Goal: Information Seeking & Learning: Learn about a topic

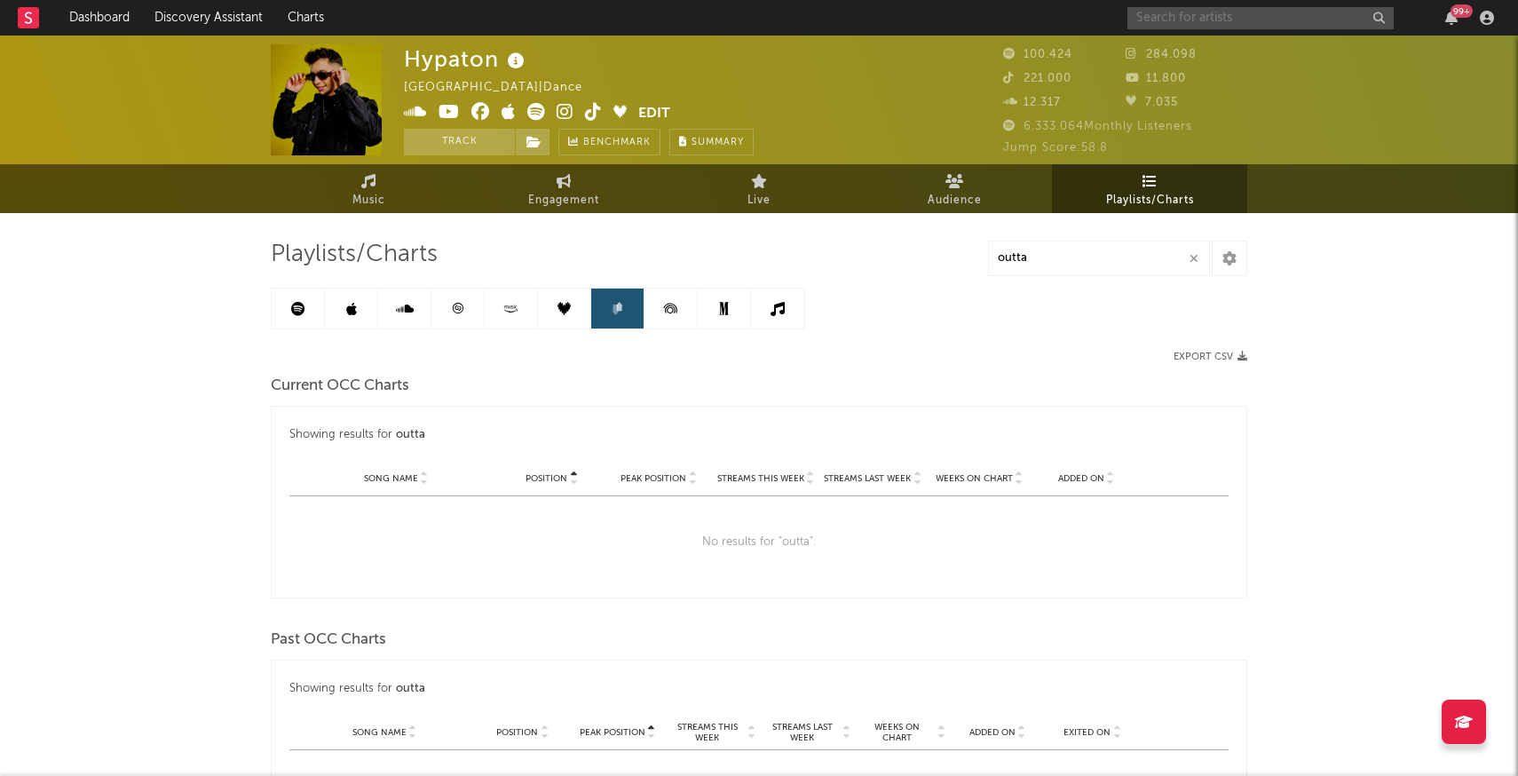
click at [1217, 21] on input "text" at bounding box center [1260, 18] width 266 height 22
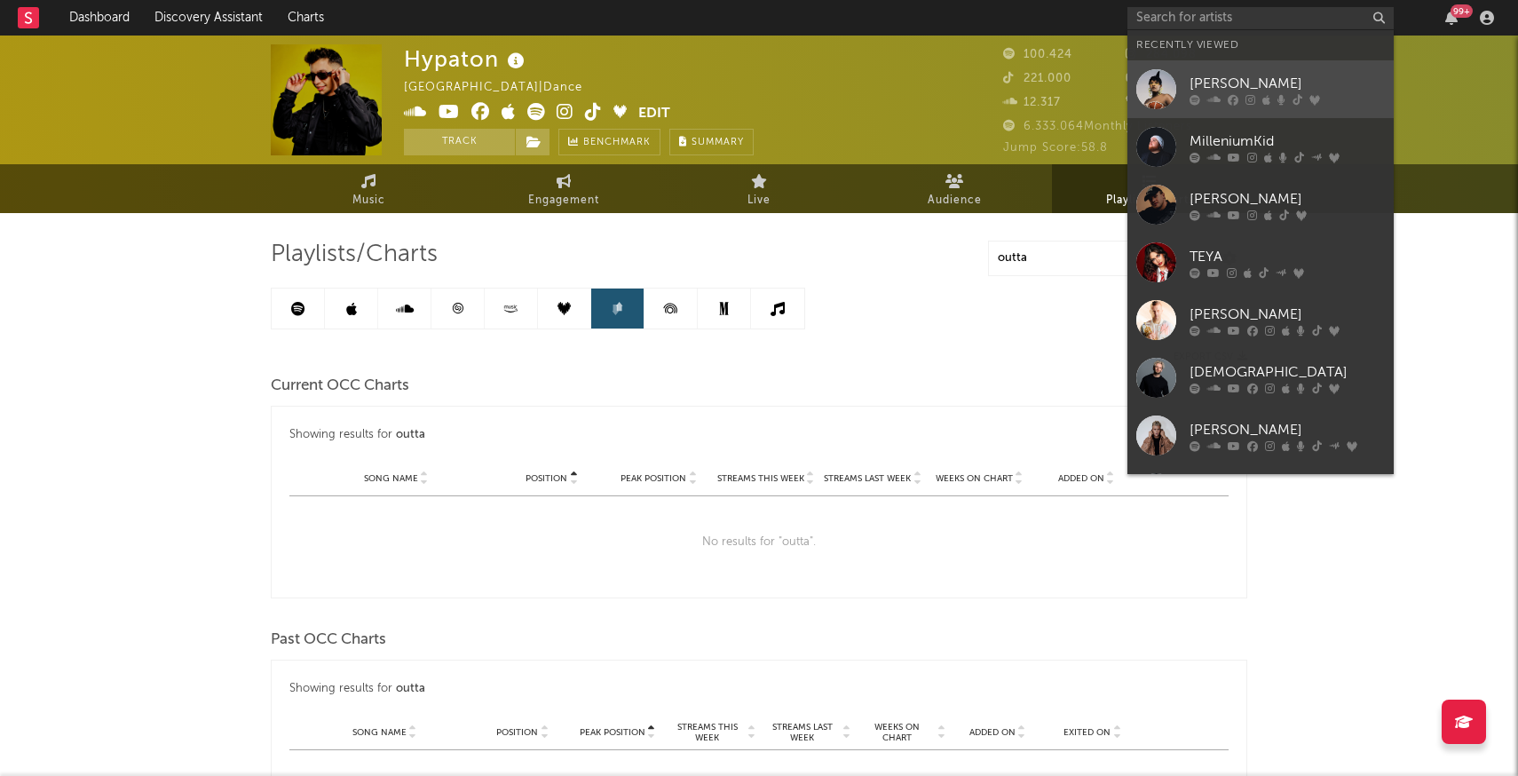
click at [1156, 91] on div at bounding box center [1156, 89] width 40 height 40
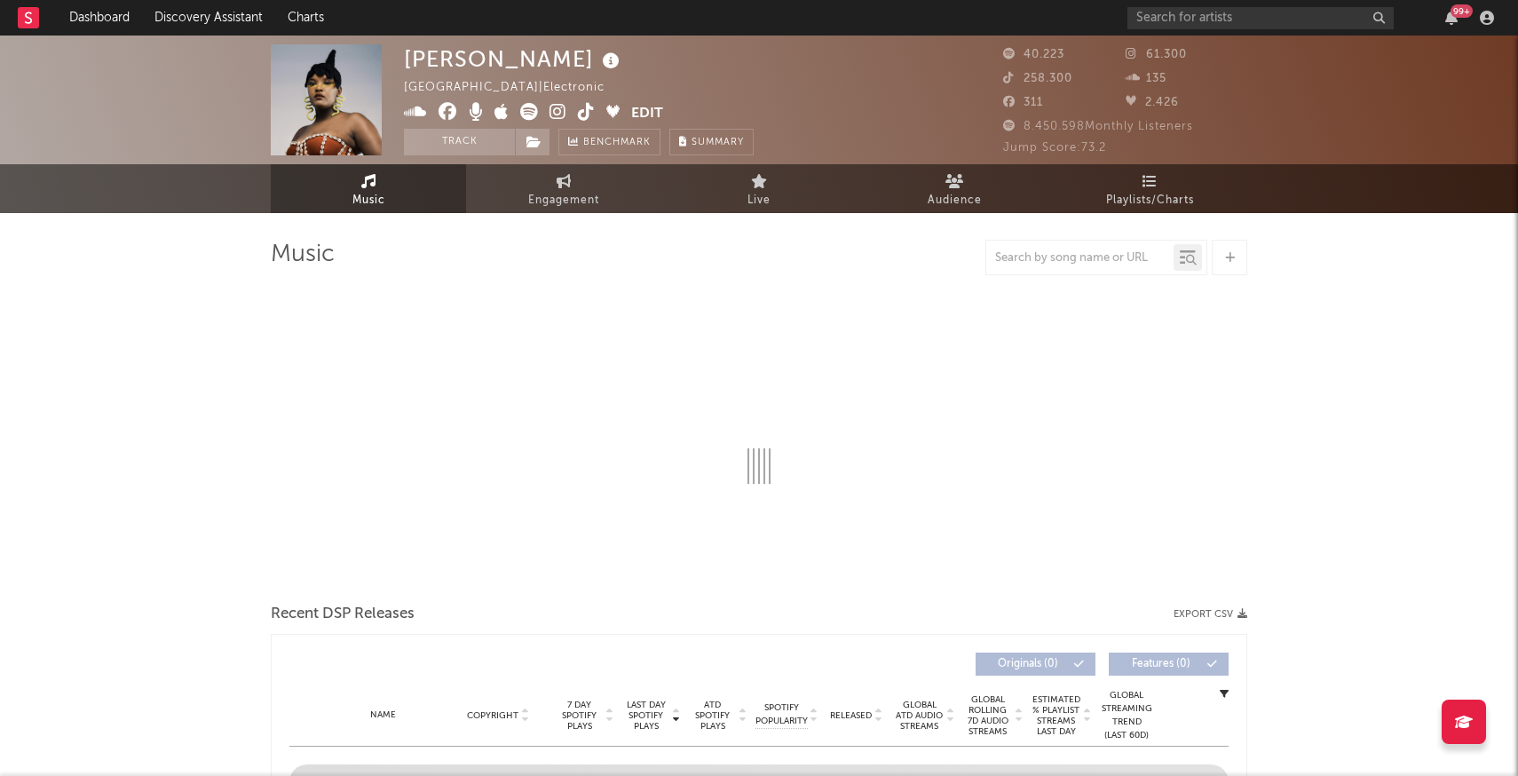
select select "1w"
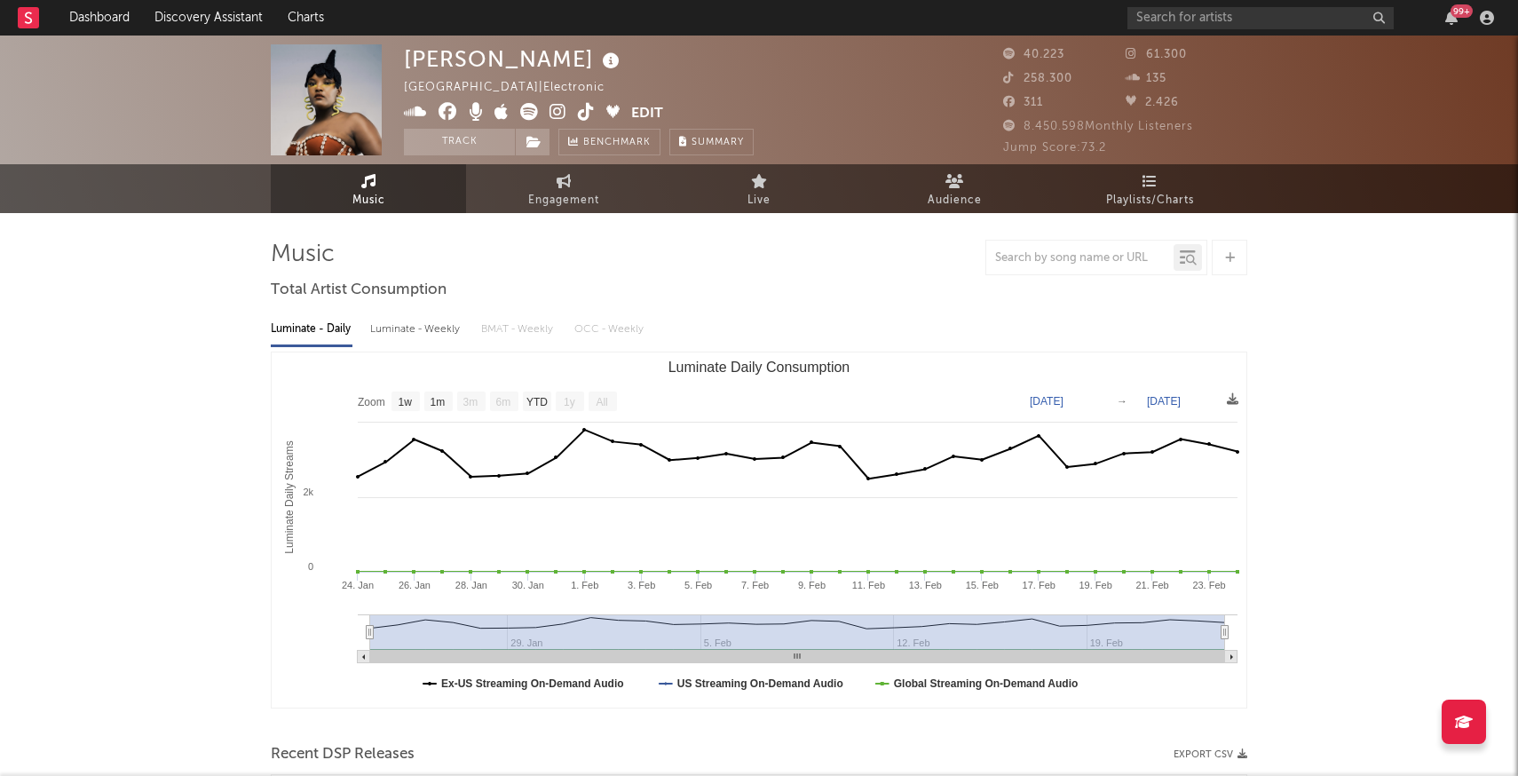
click at [1148, 190] on span "Playlists/Charts" at bounding box center [1150, 200] width 88 height 21
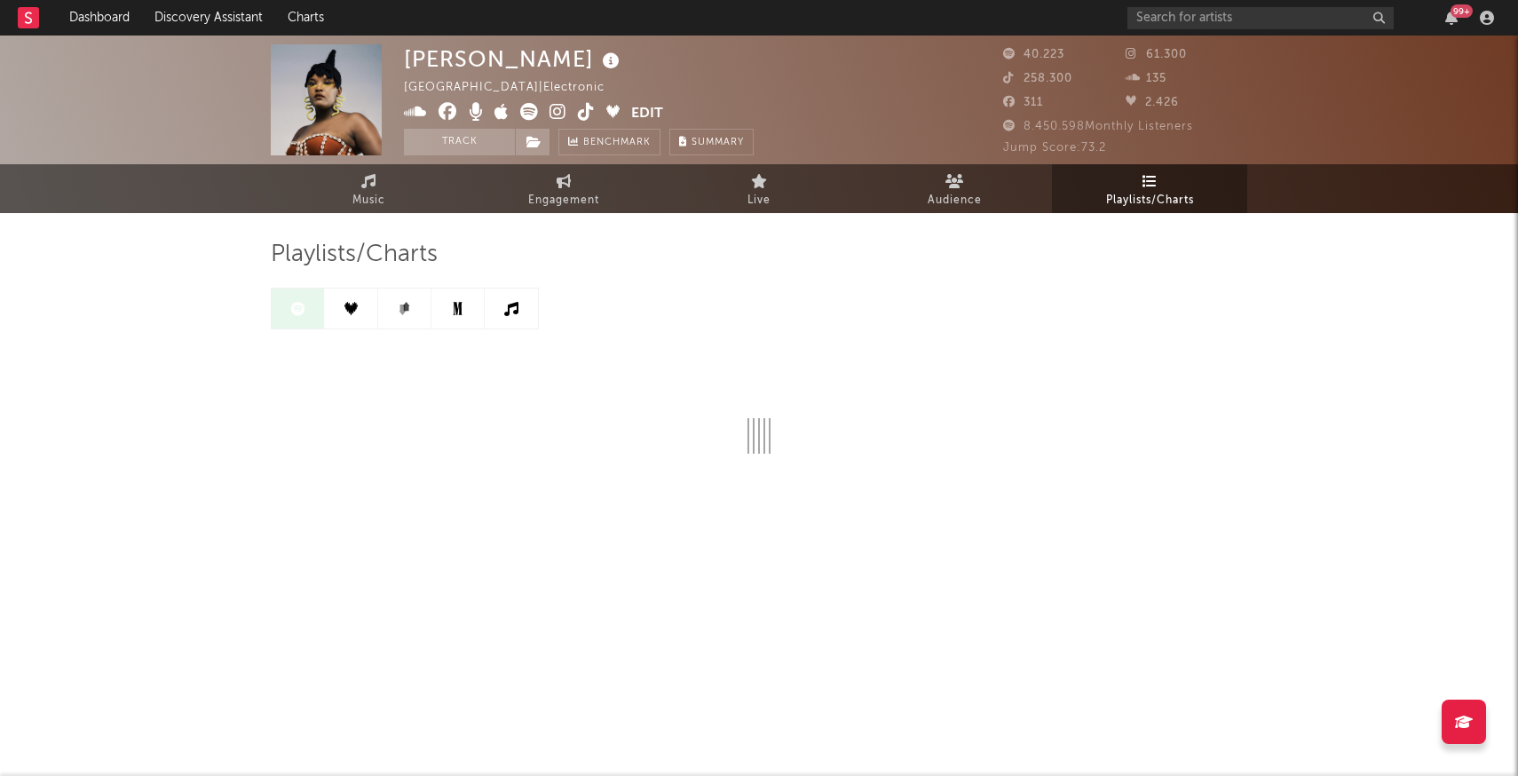
click at [1283, 441] on div "[PERSON_NAME] [GEOGRAPHIC_DATA] | Electronic Edit Track Benchmark Summary 40.22…" at bounding box center [759, 329] width 1518 height 587
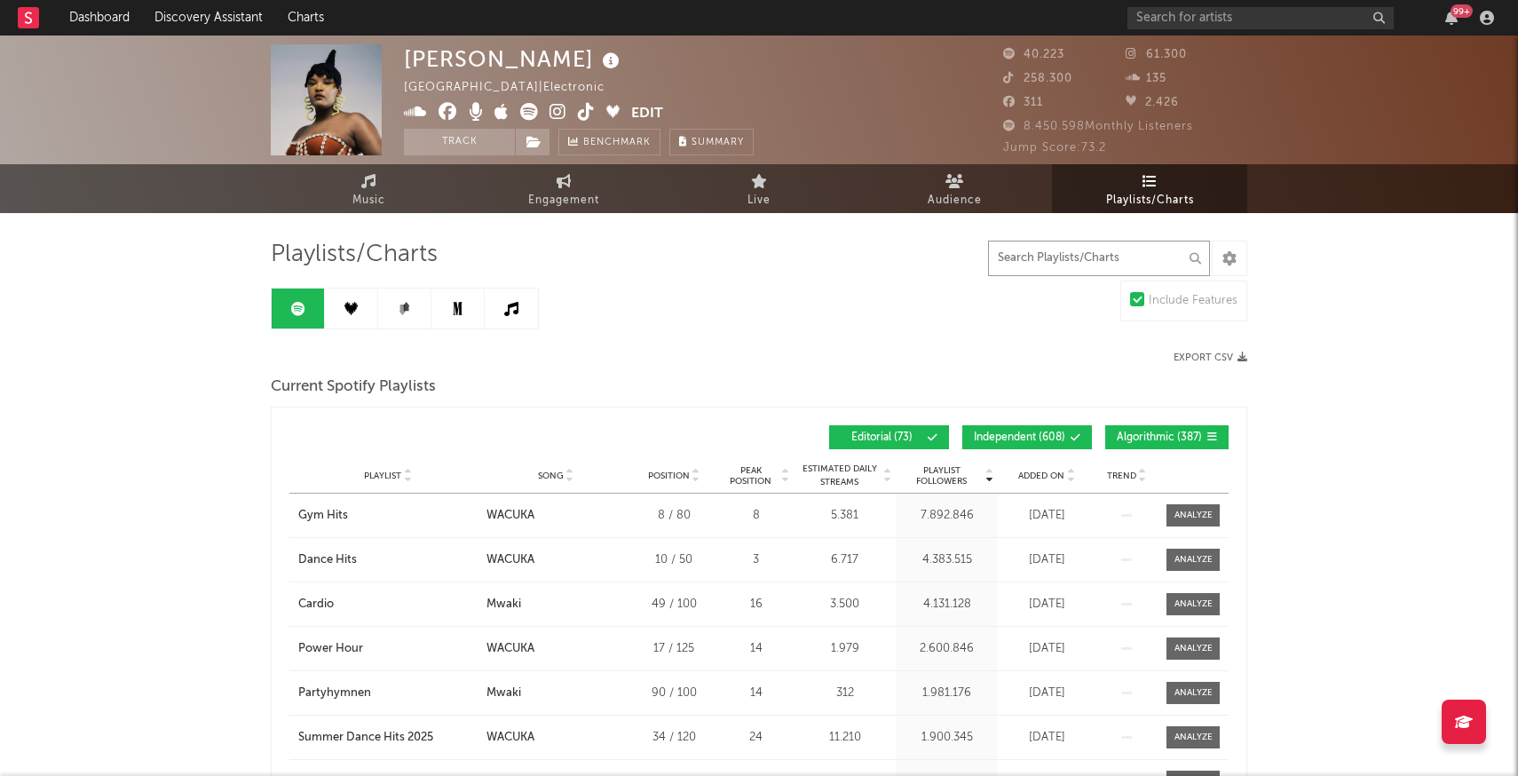
click at [1014, 254] on input "text" at bounding box center [1099, 259] width 222 height 36
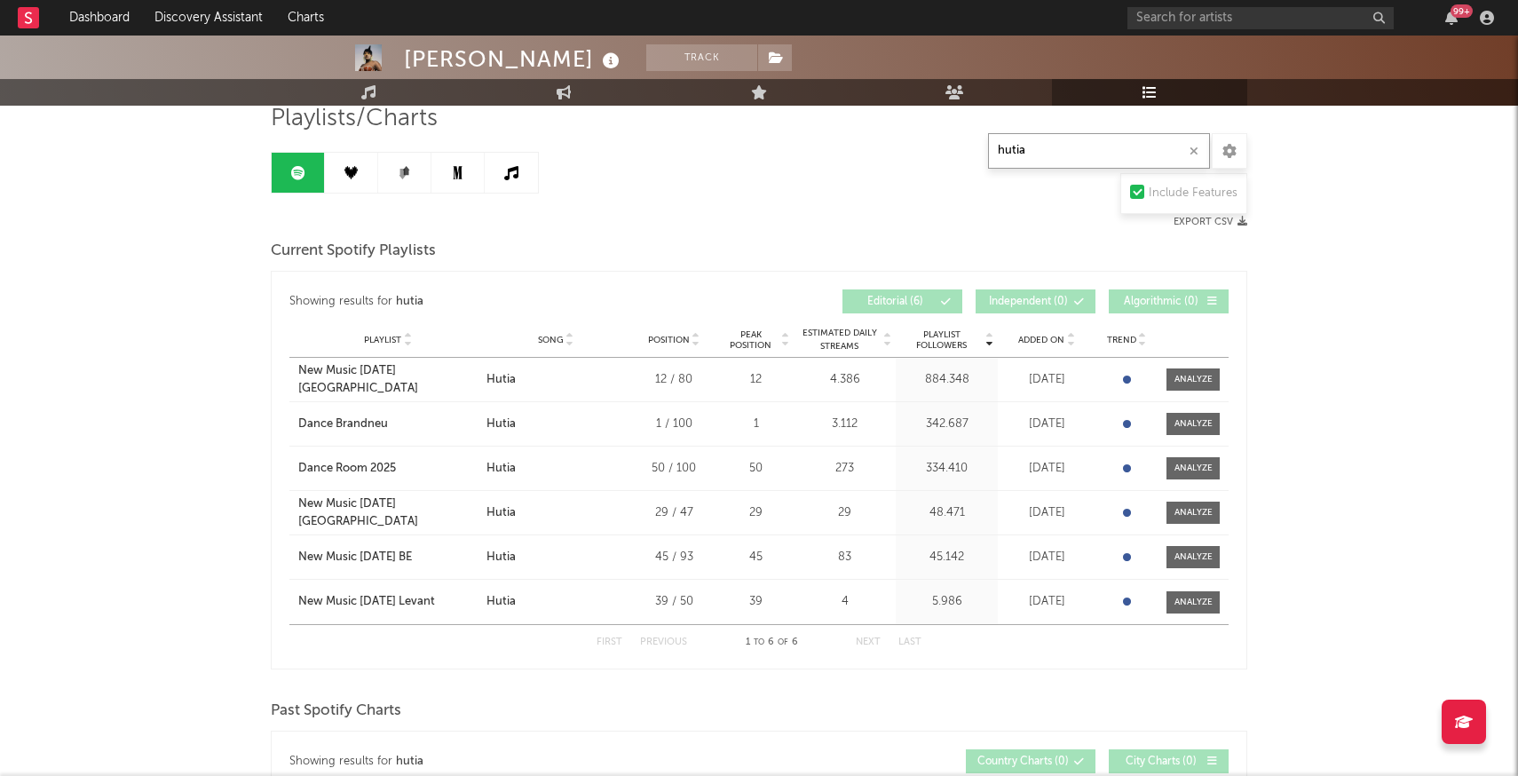
scroll to position [139, 0]
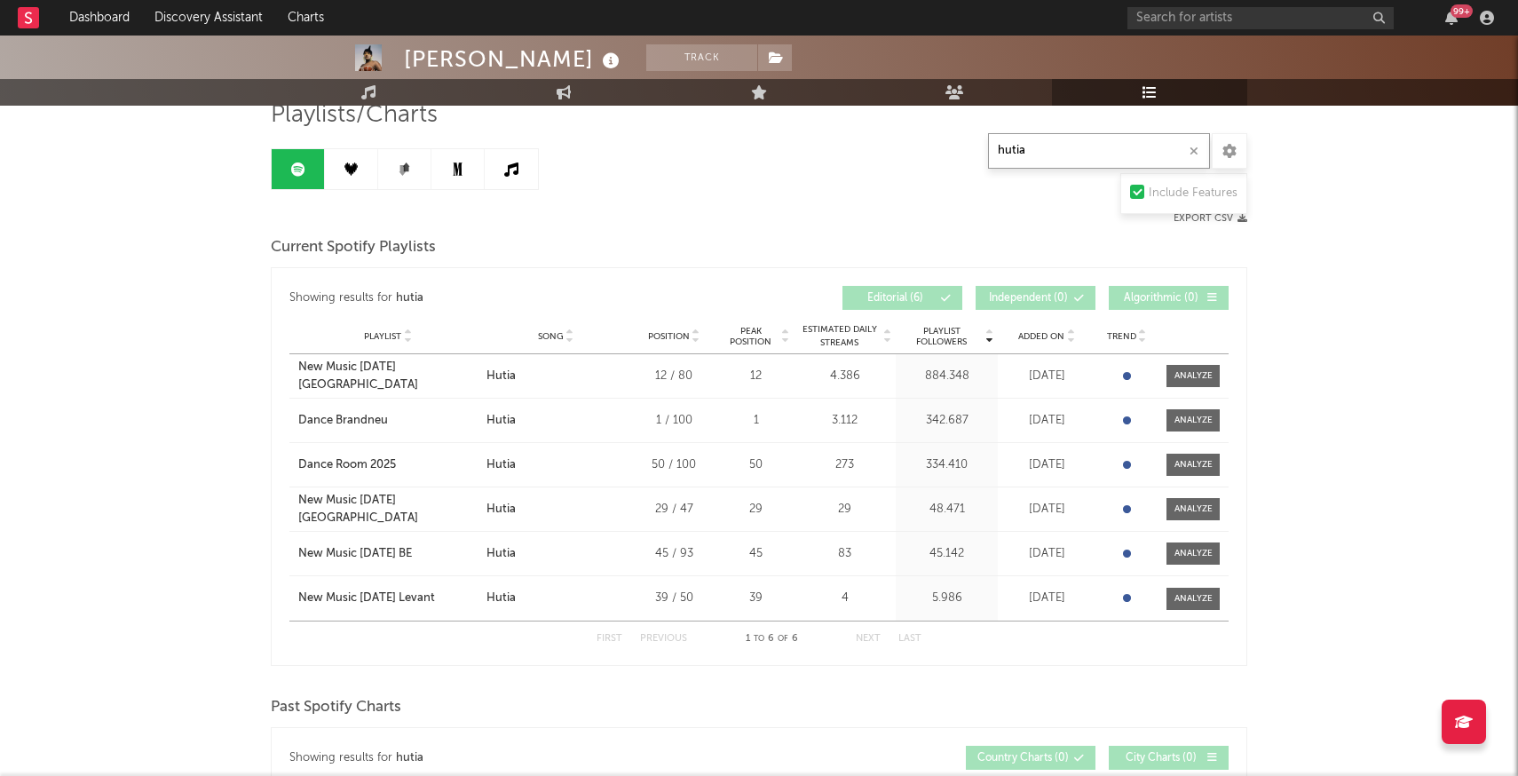
type input "hutia"
click at [359, 171] on link at bounding box center [351, 169] width 53 height 40
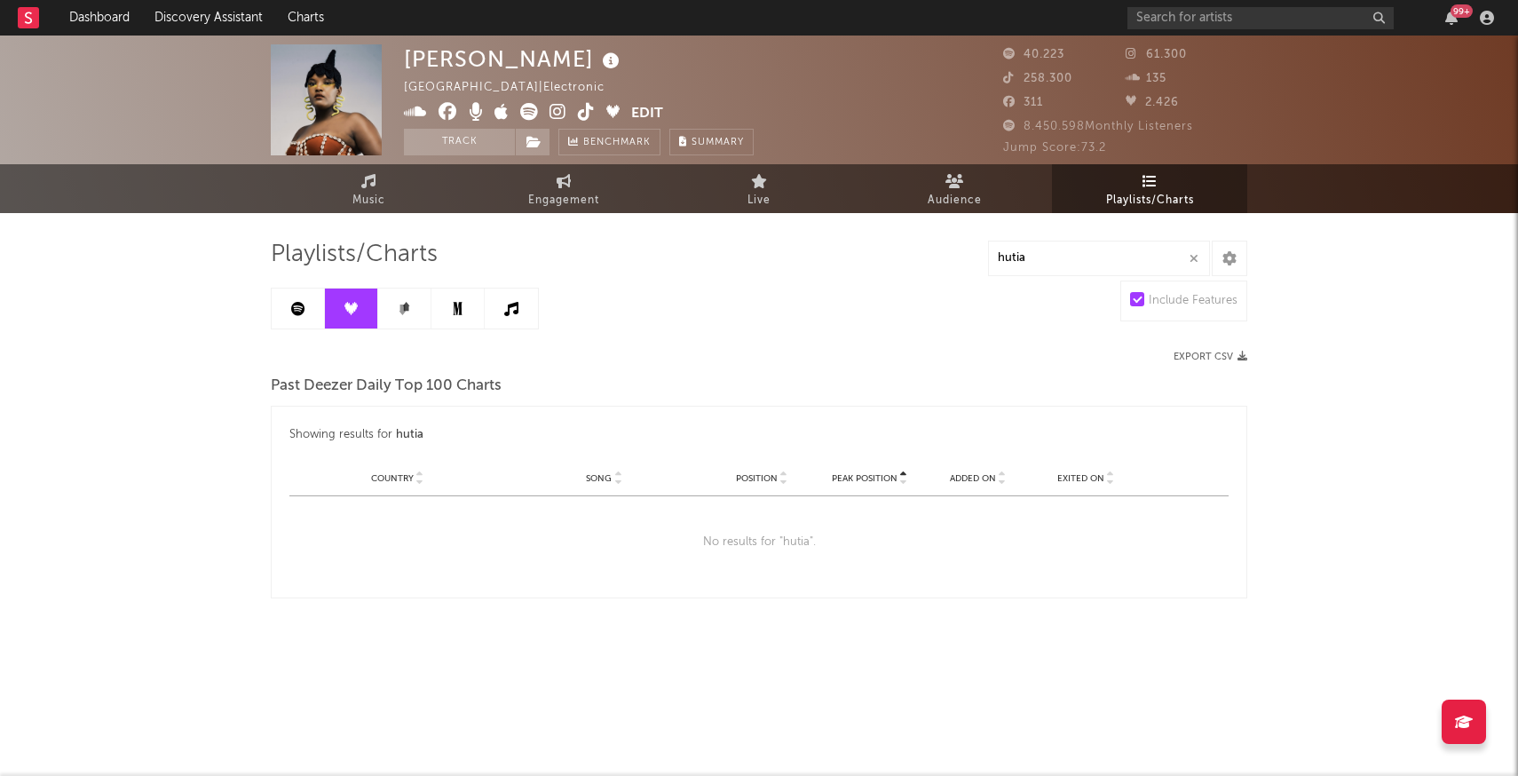
click at [409, 309] on icon at bounding box center [404, 308] width 13 height 13
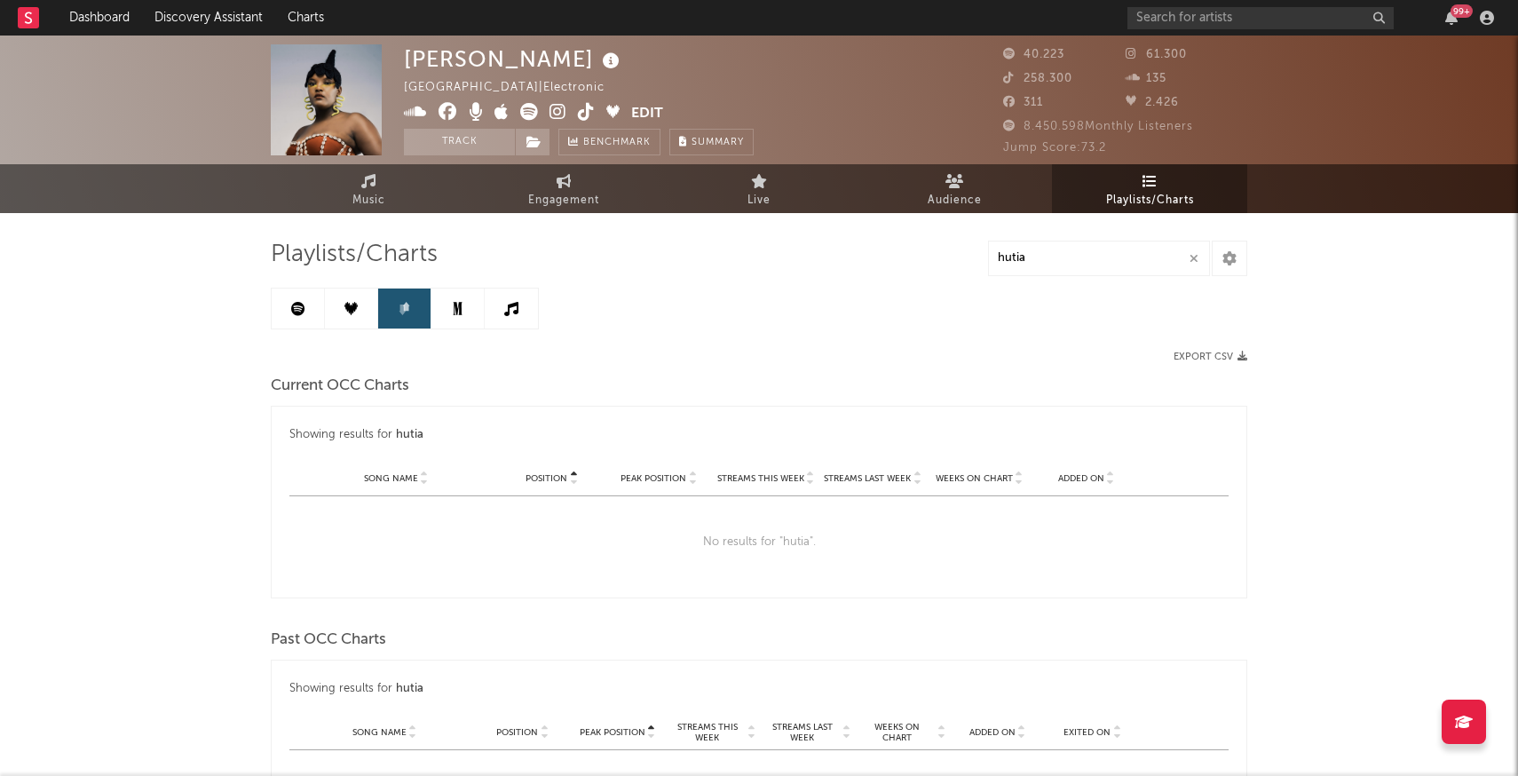
click at [455, 312] on icon at bounding box center [457, 308] width 9 height 13
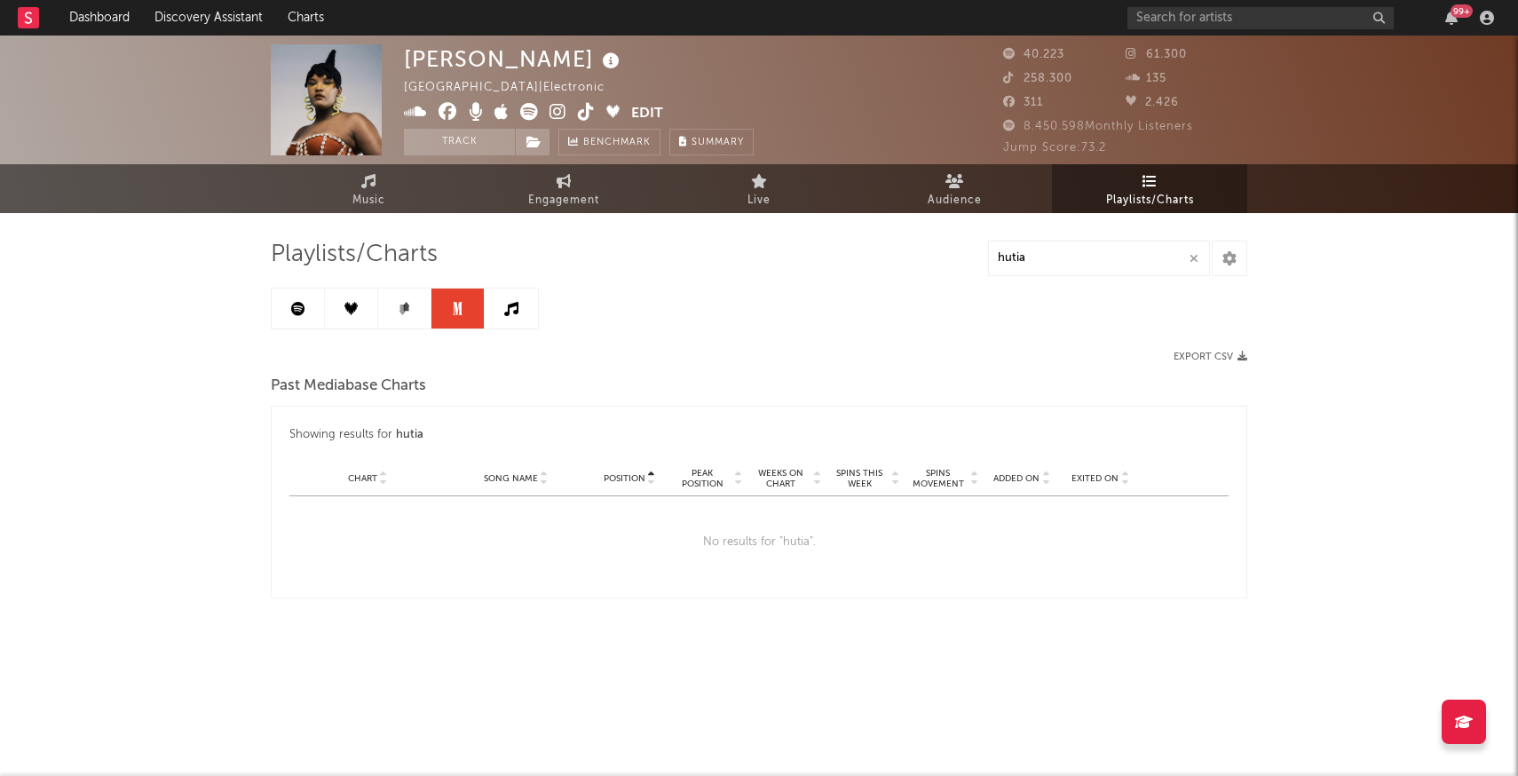
click at [297, 327] on link at bounding box center [298, 308] width 53 height 40
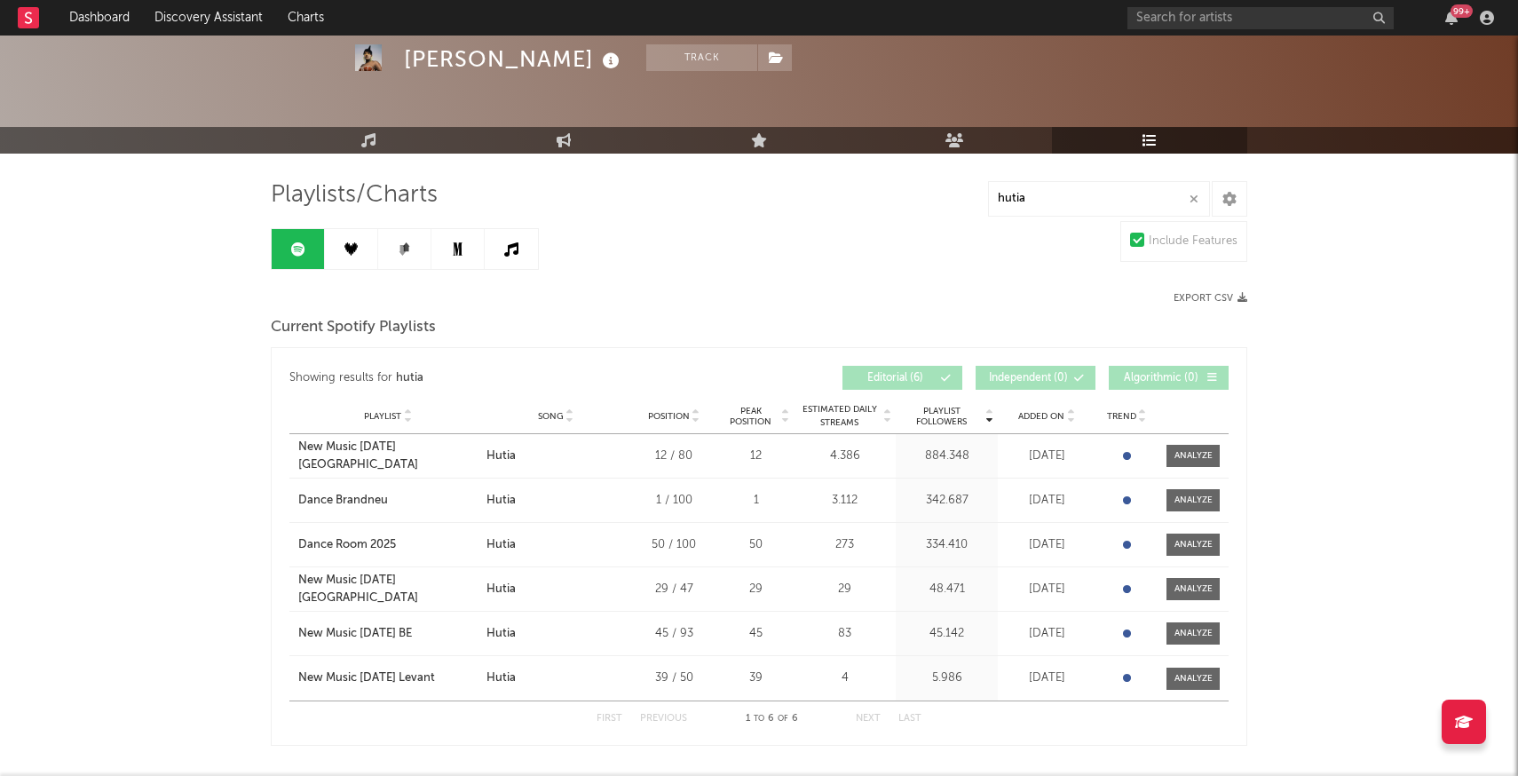
scroll to position [61, 0]
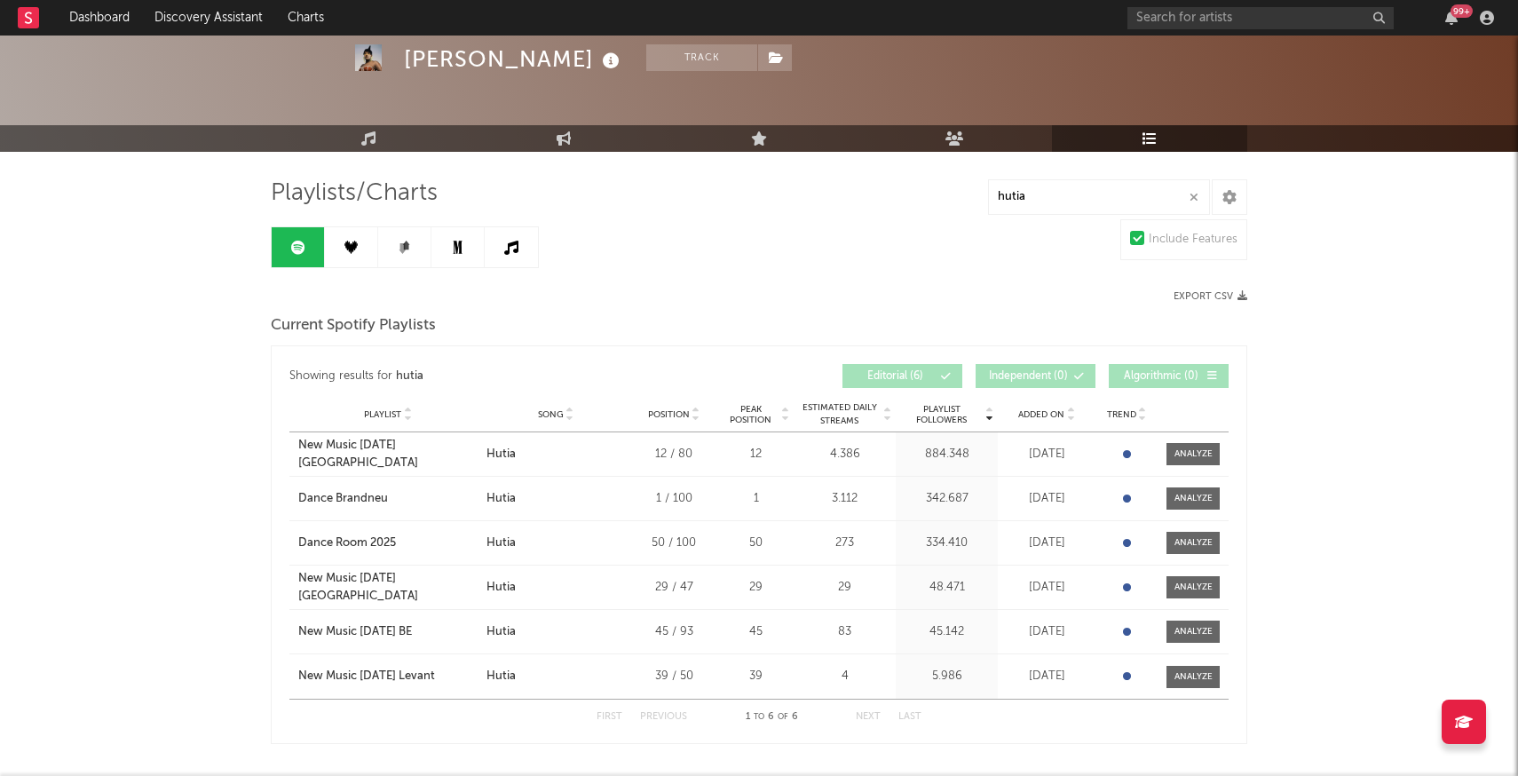
click at [349, 239] on link at bounding box center [351, 247] width 53 height 40
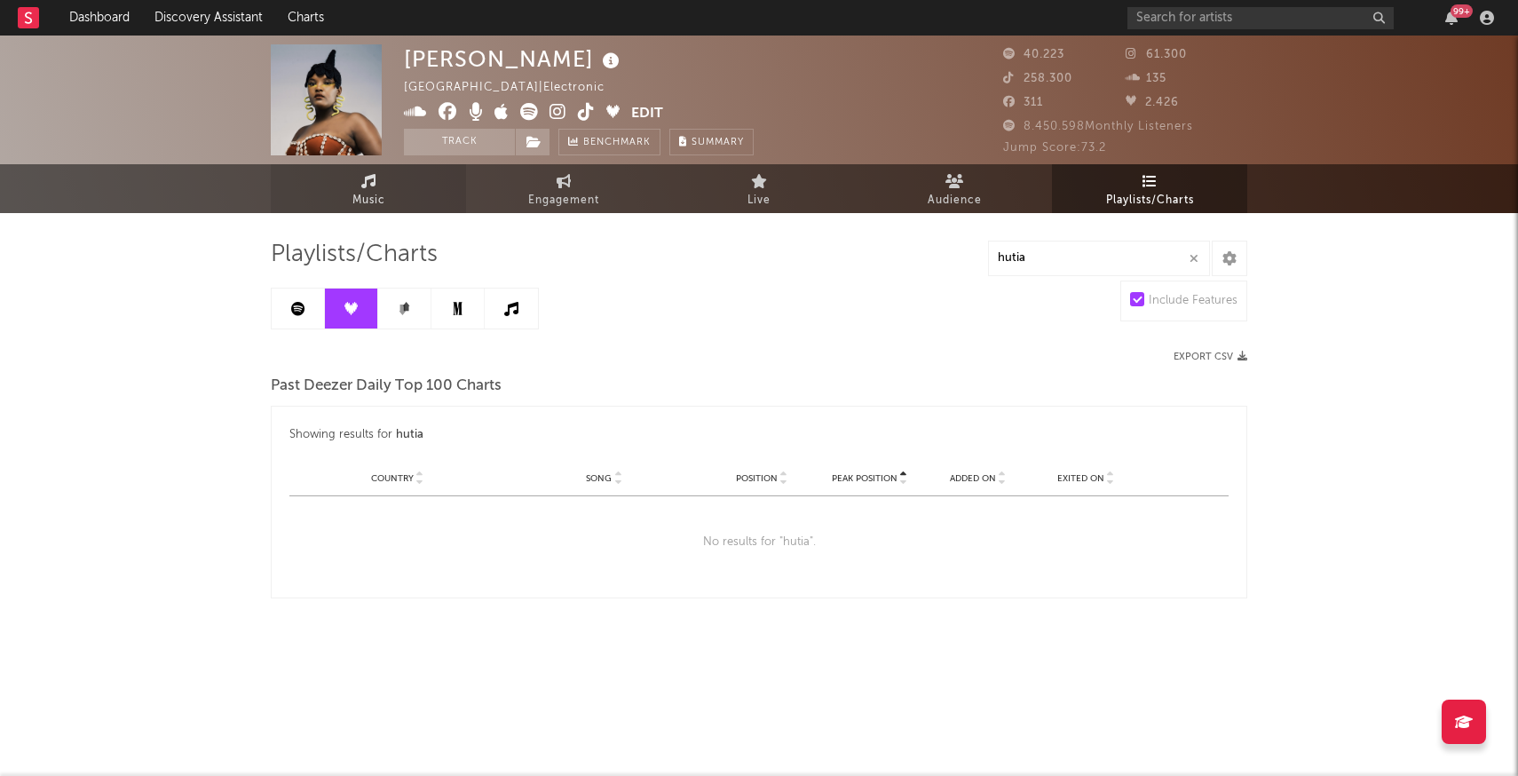
click at [343, 188] on link "Music" at bounding box center [368, 188] width 195 height 49
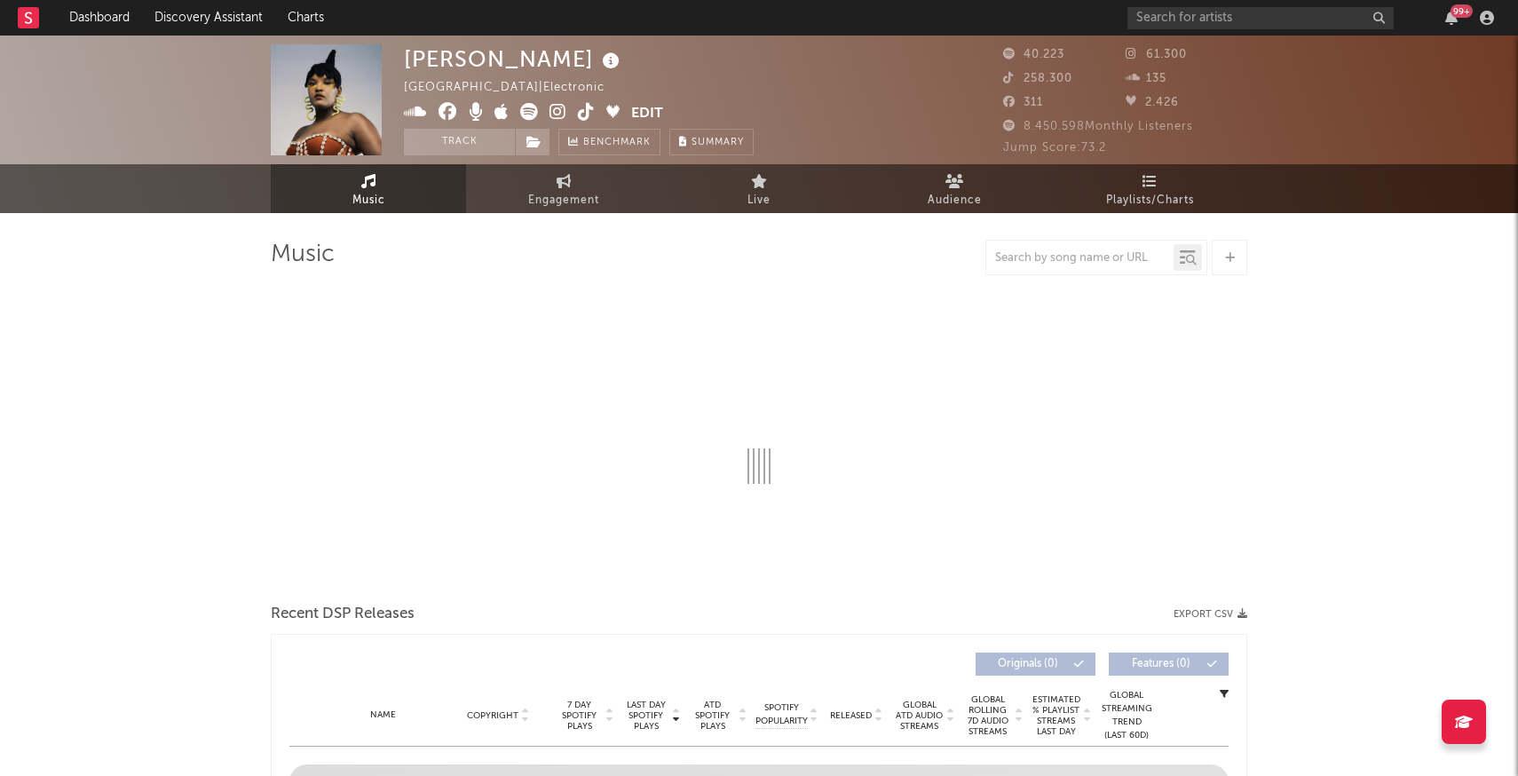
select select "1w"
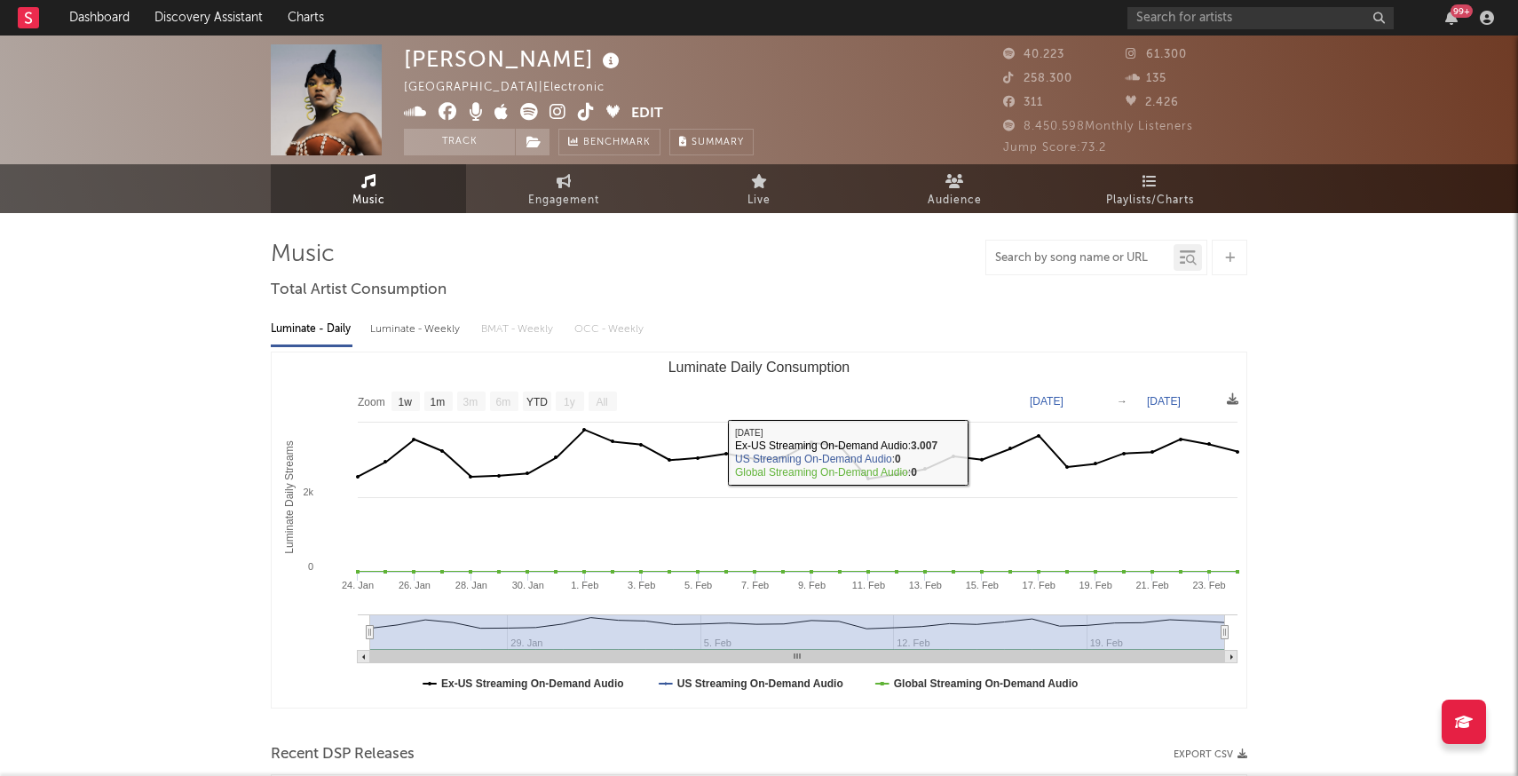
click at [1011, 257] on input "text" at bounding box center [1079, 258] width 187 height 14
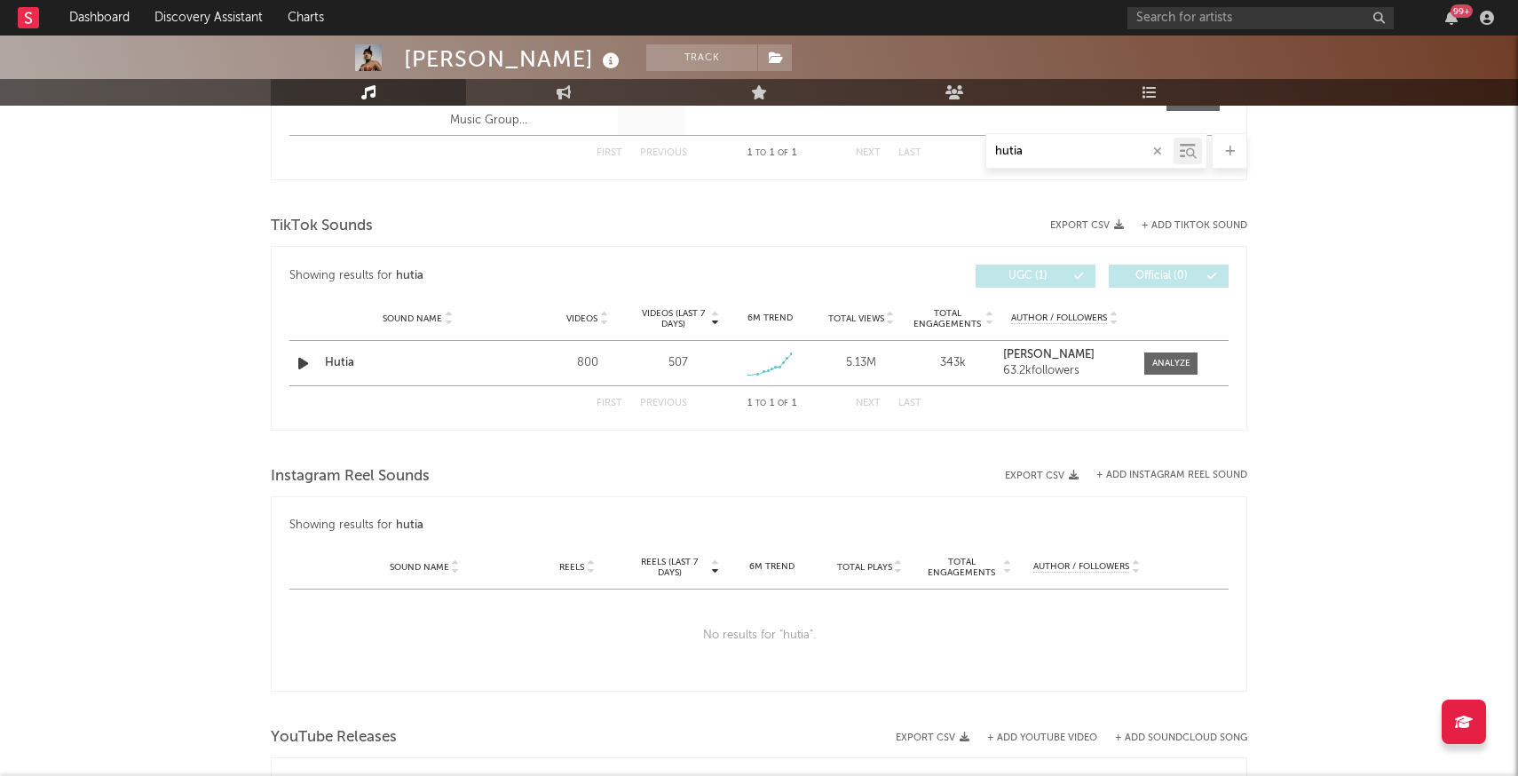
scroll to position [813, 0]
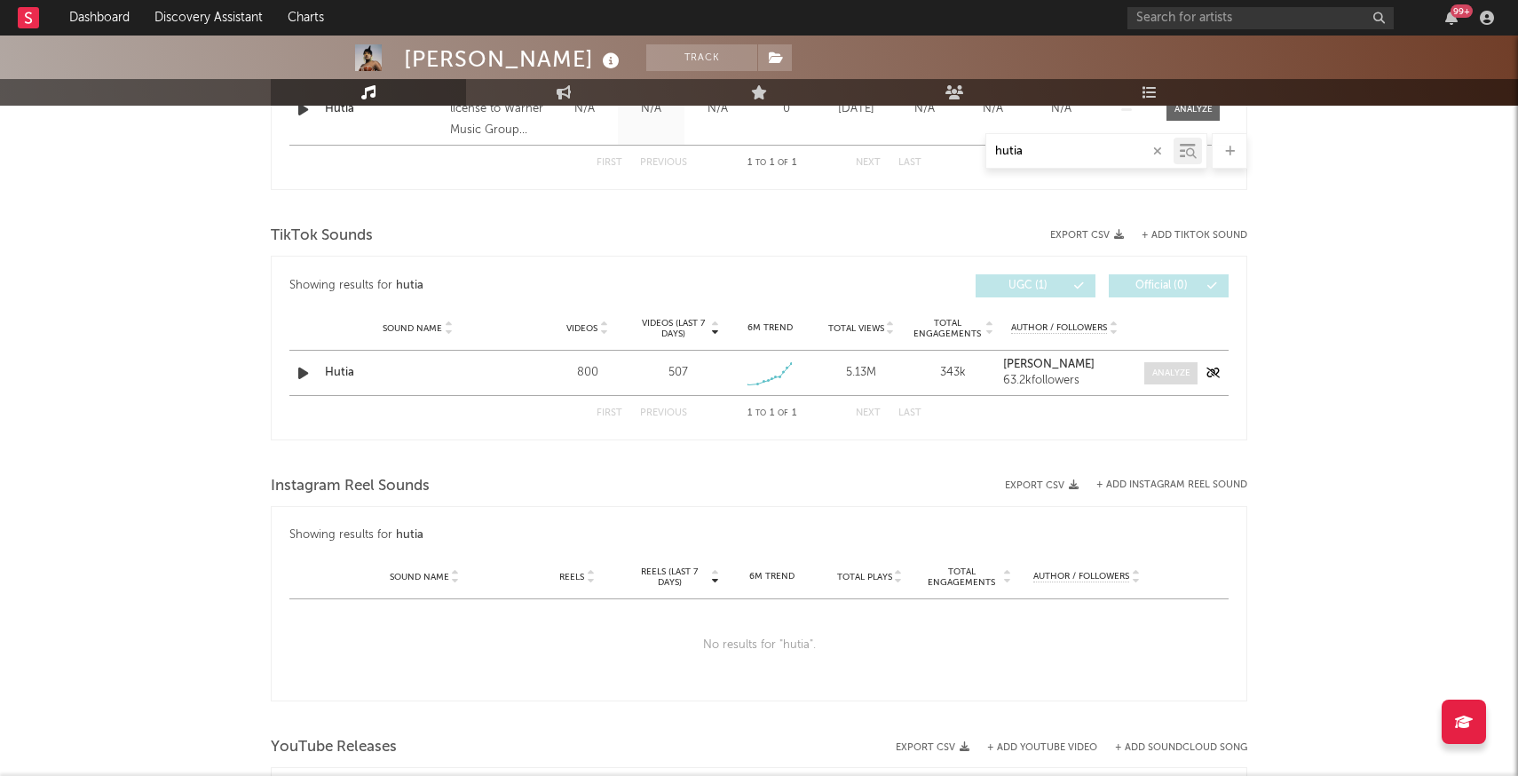
type input "hutia"
click at [1178, 371] on div at bounding box center [1171, 373] width 38 height 13
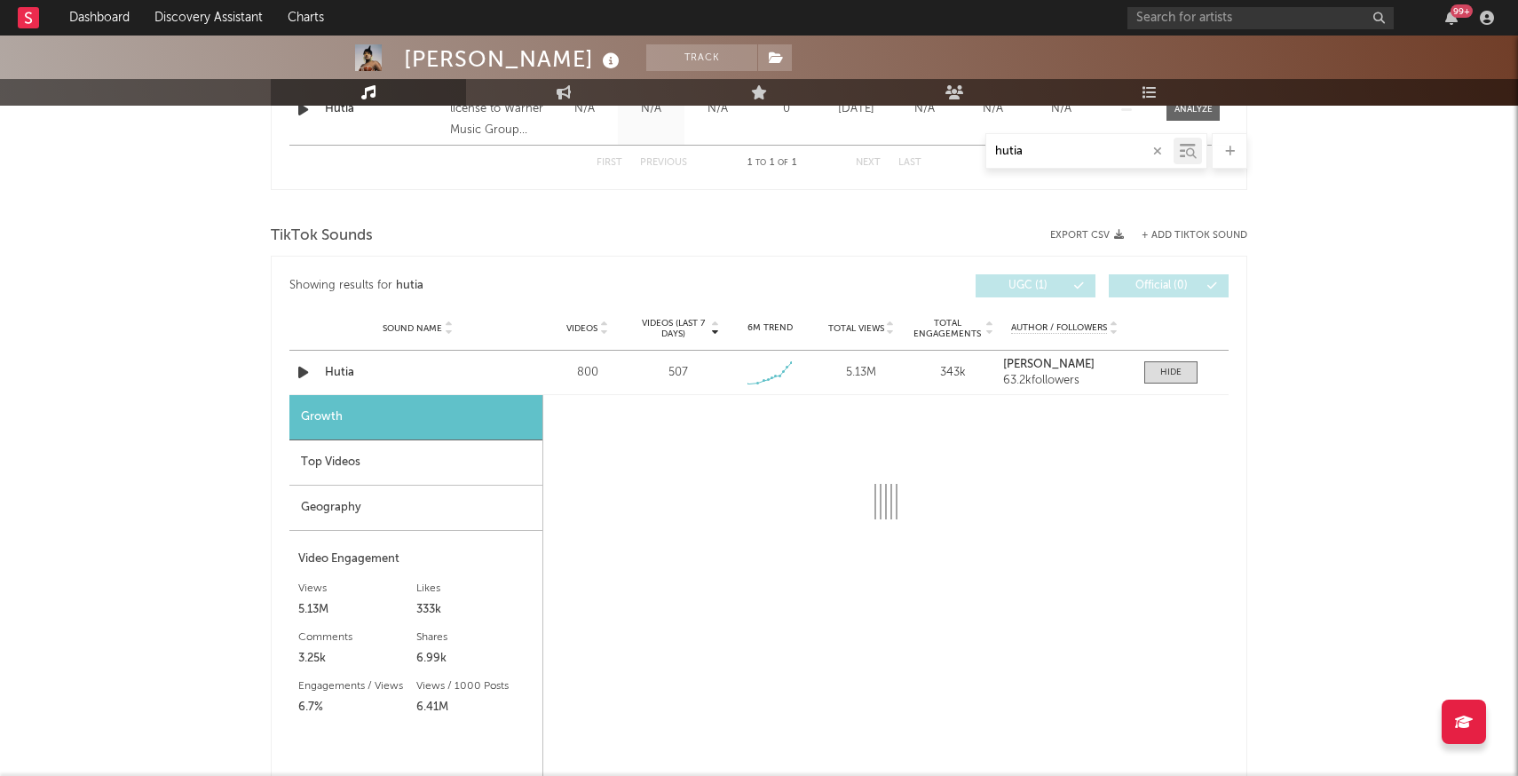
select select "1w"
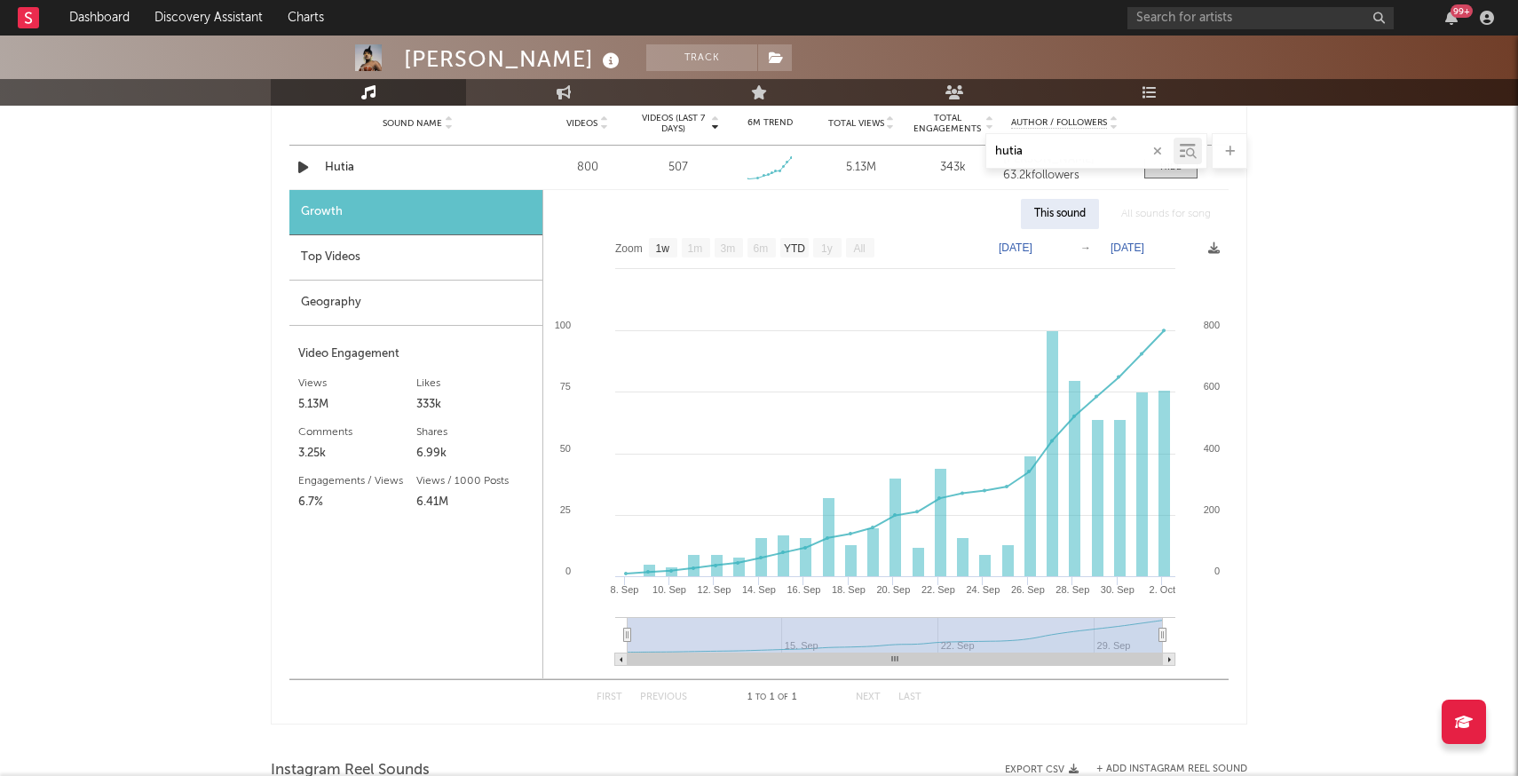
scroll to position [1021, 0]
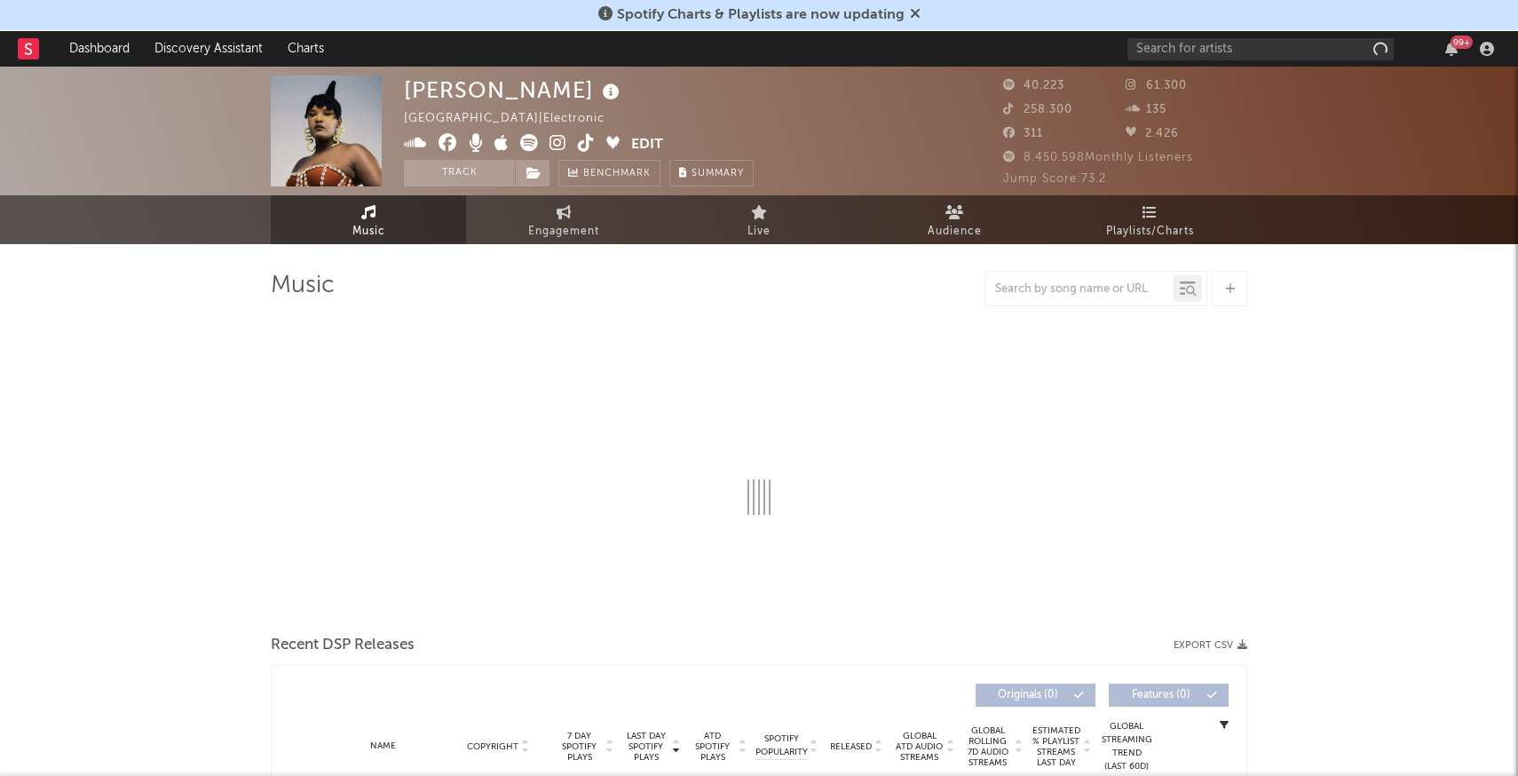
select select "1w"
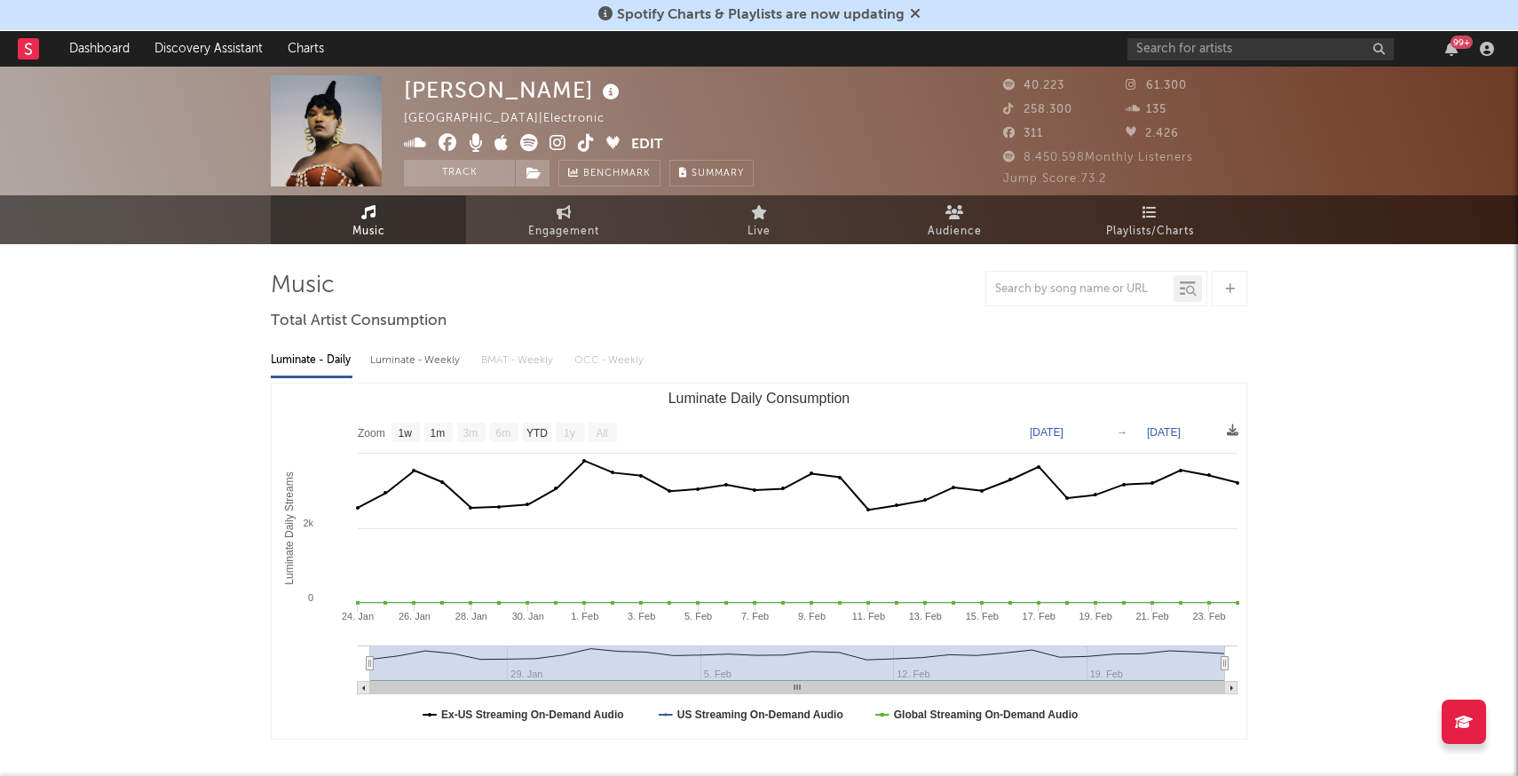
click at [910, 12] on icon at bounding box center [915, 13] width 11 height 14
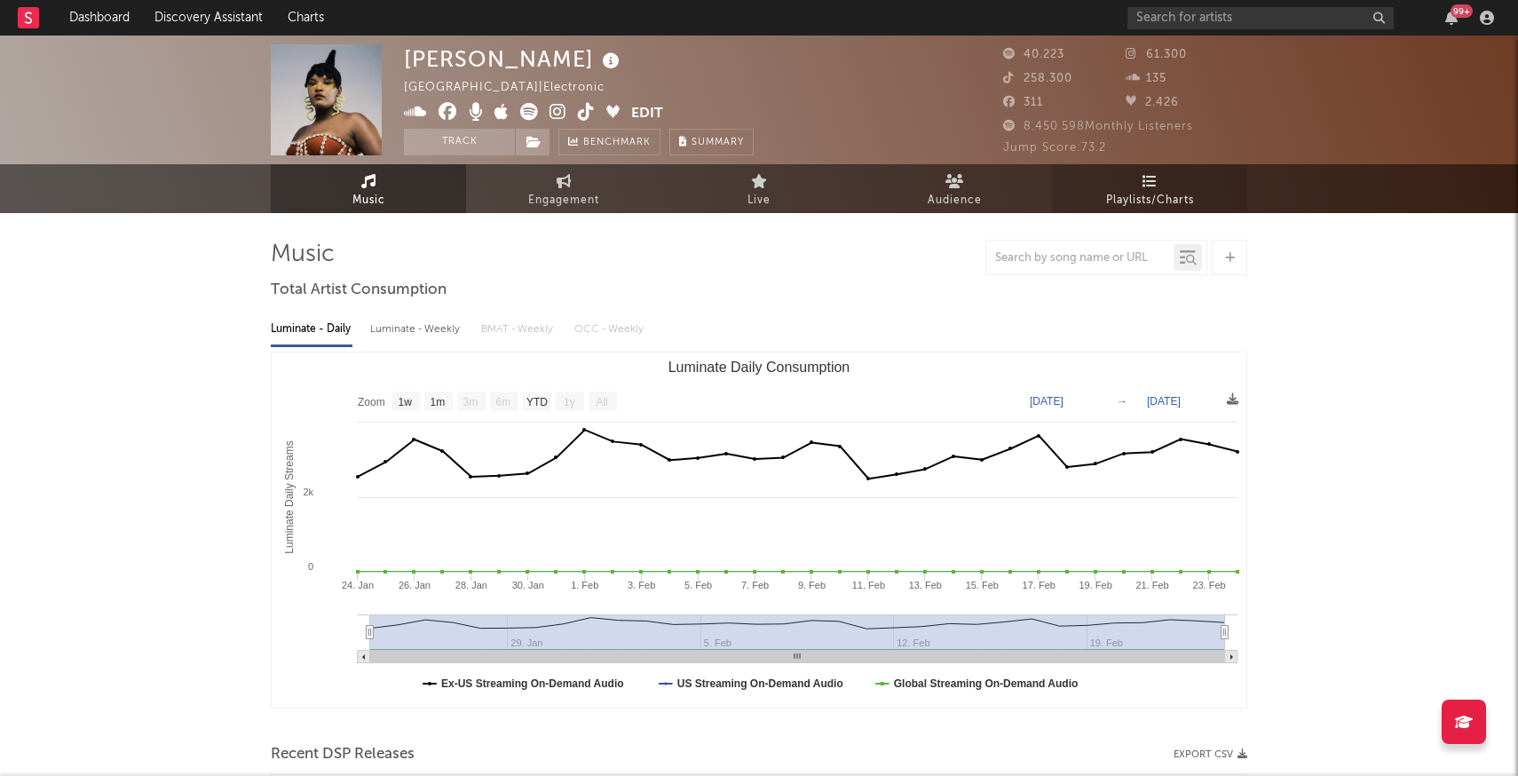
click at [1166, 201] on span "Playlists/Charts" at bounding box center [1150, 200] width 88 height 21
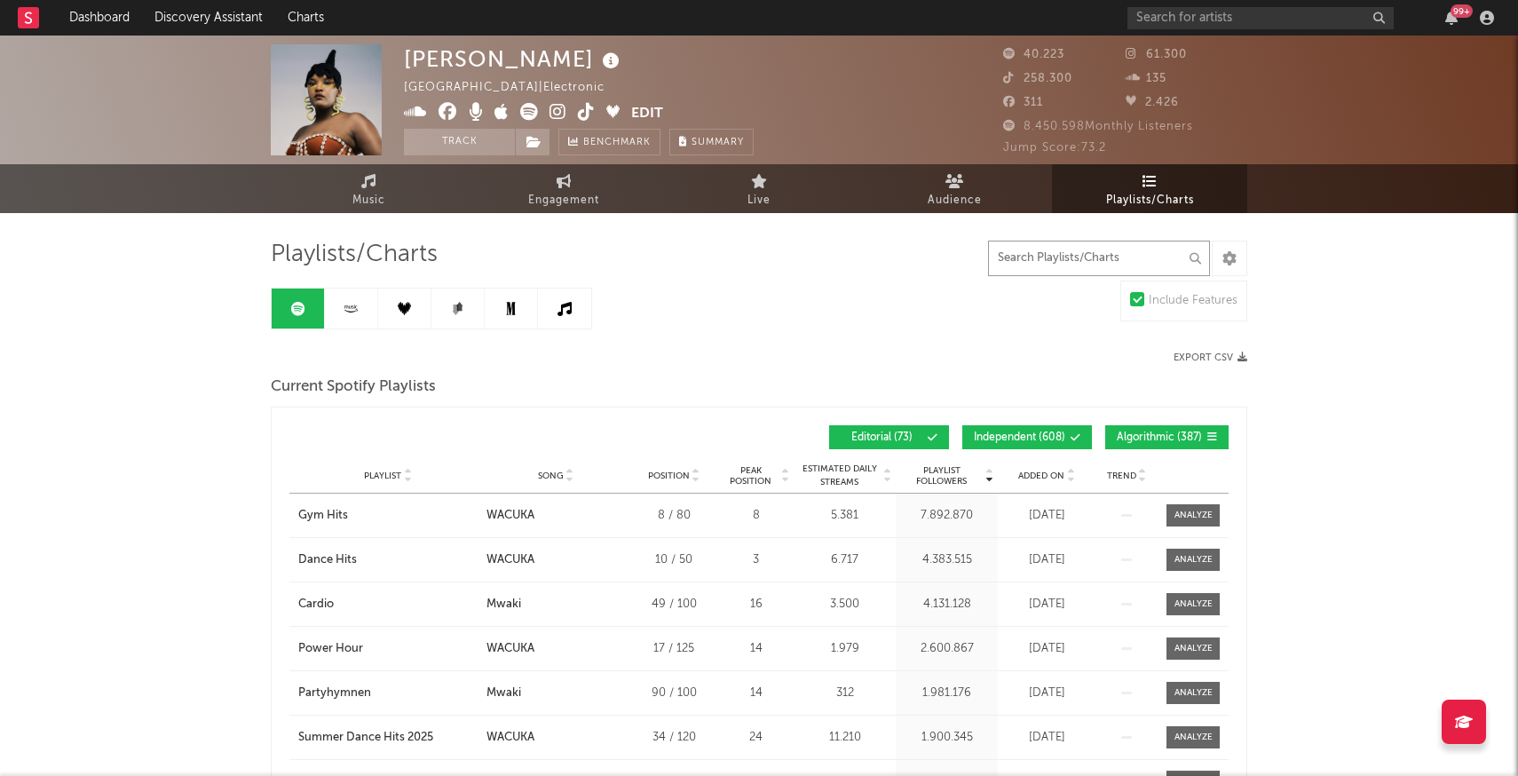
click at [1105, 255] on input "text" at bounding box center [1099, 259] width 222 height 36
click at [1028, 264] on input "text" at bounding box center [1099, 259] width 222 height 36
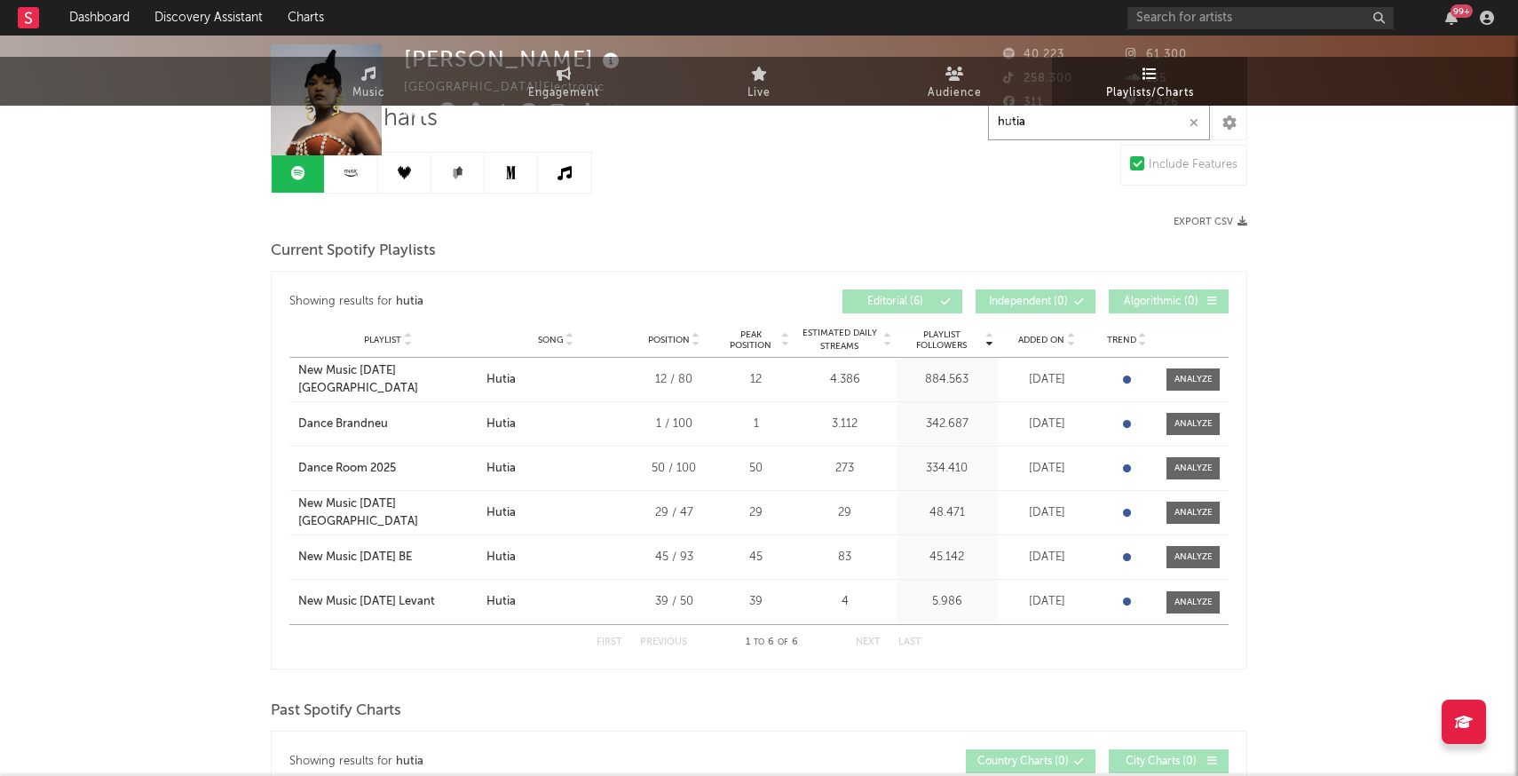
scroll to position [158, 0]
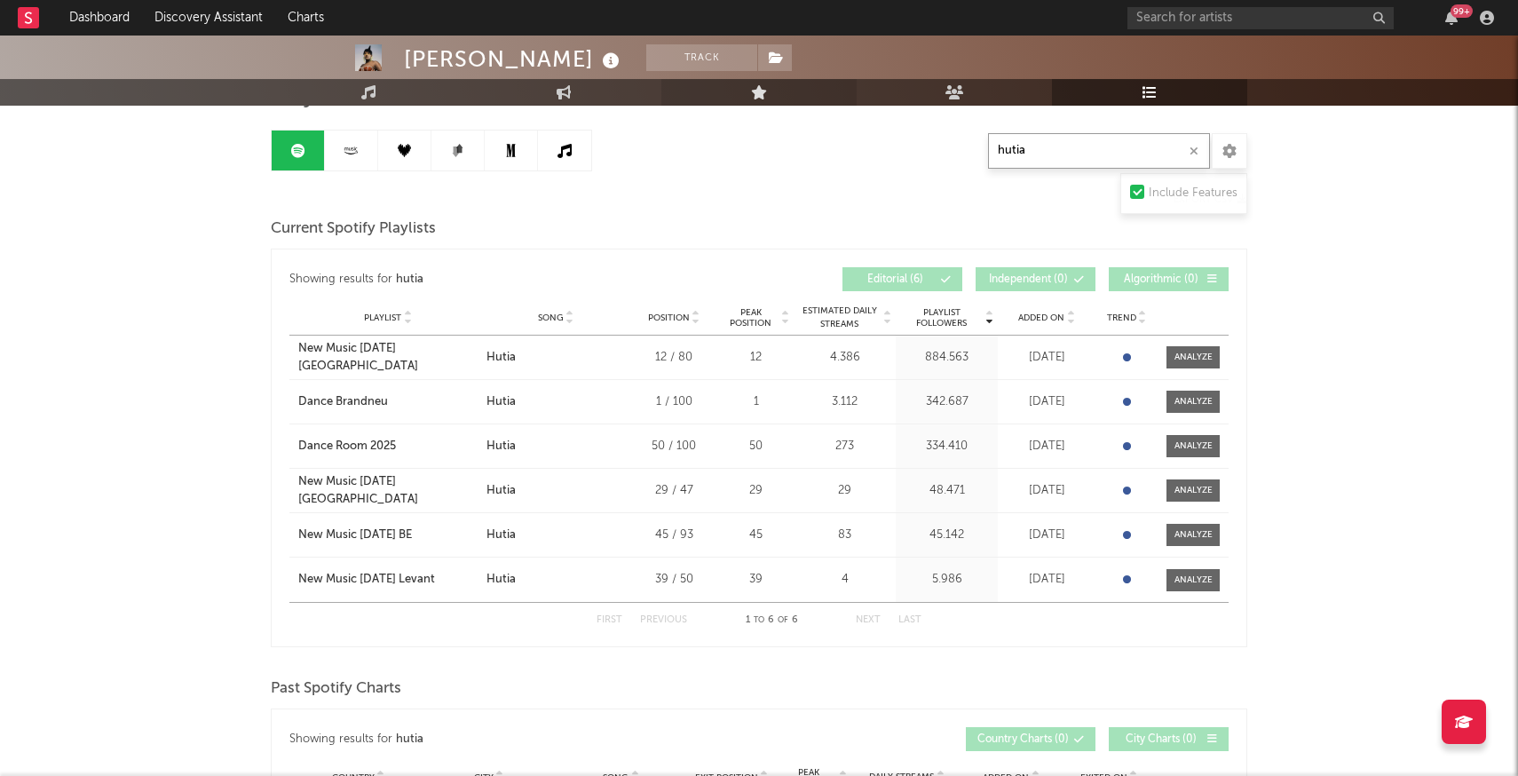
type input "hutia"
click at [345, 145] on icon at bounding box center [351, 150] width 20 height 13
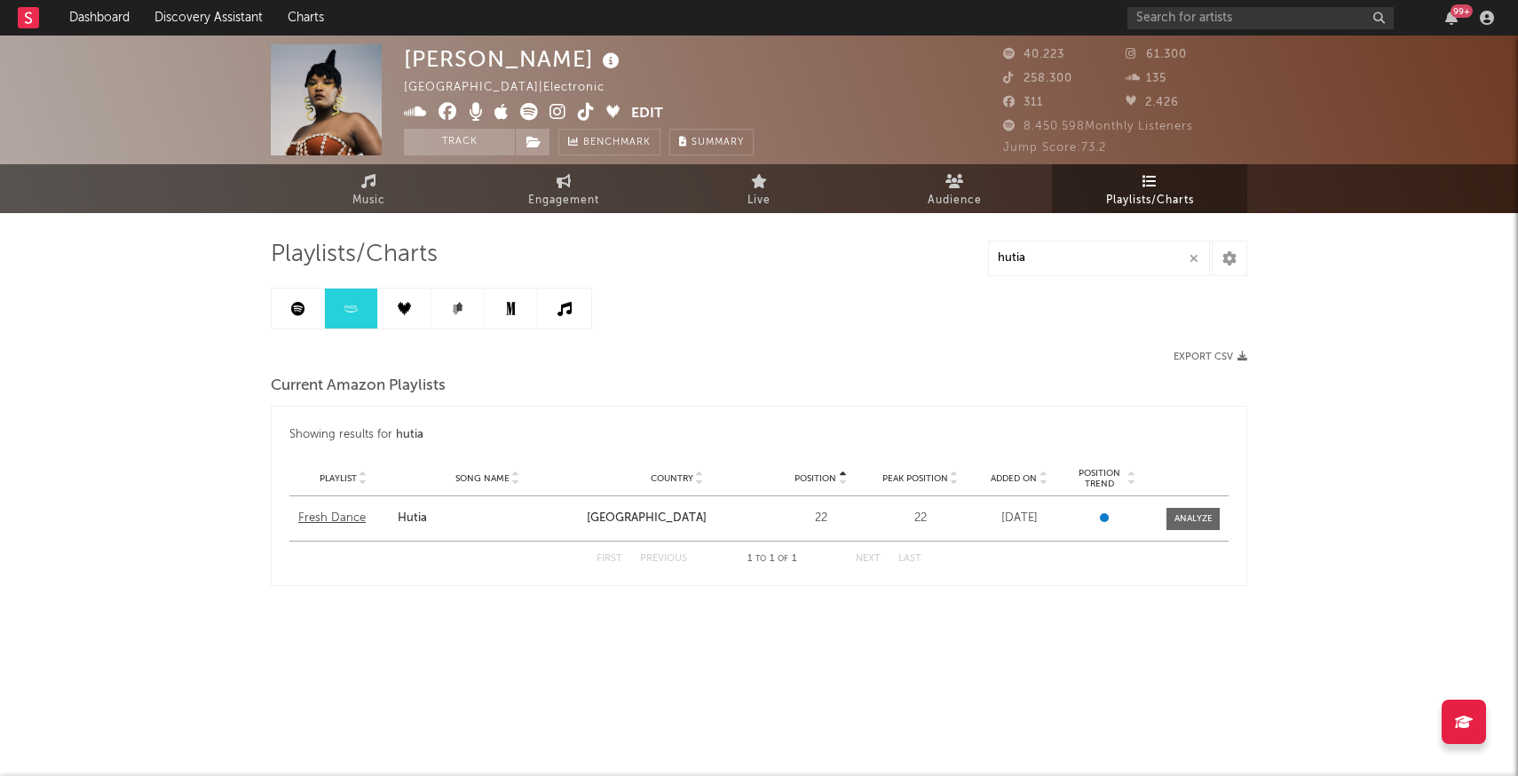
click at [343, 515] on div "Fresh Dance" at bounding box center [343, 518] width 91 height 18
click at [402, 311] on icon at bounding box center [404, 308] width 13 height 13
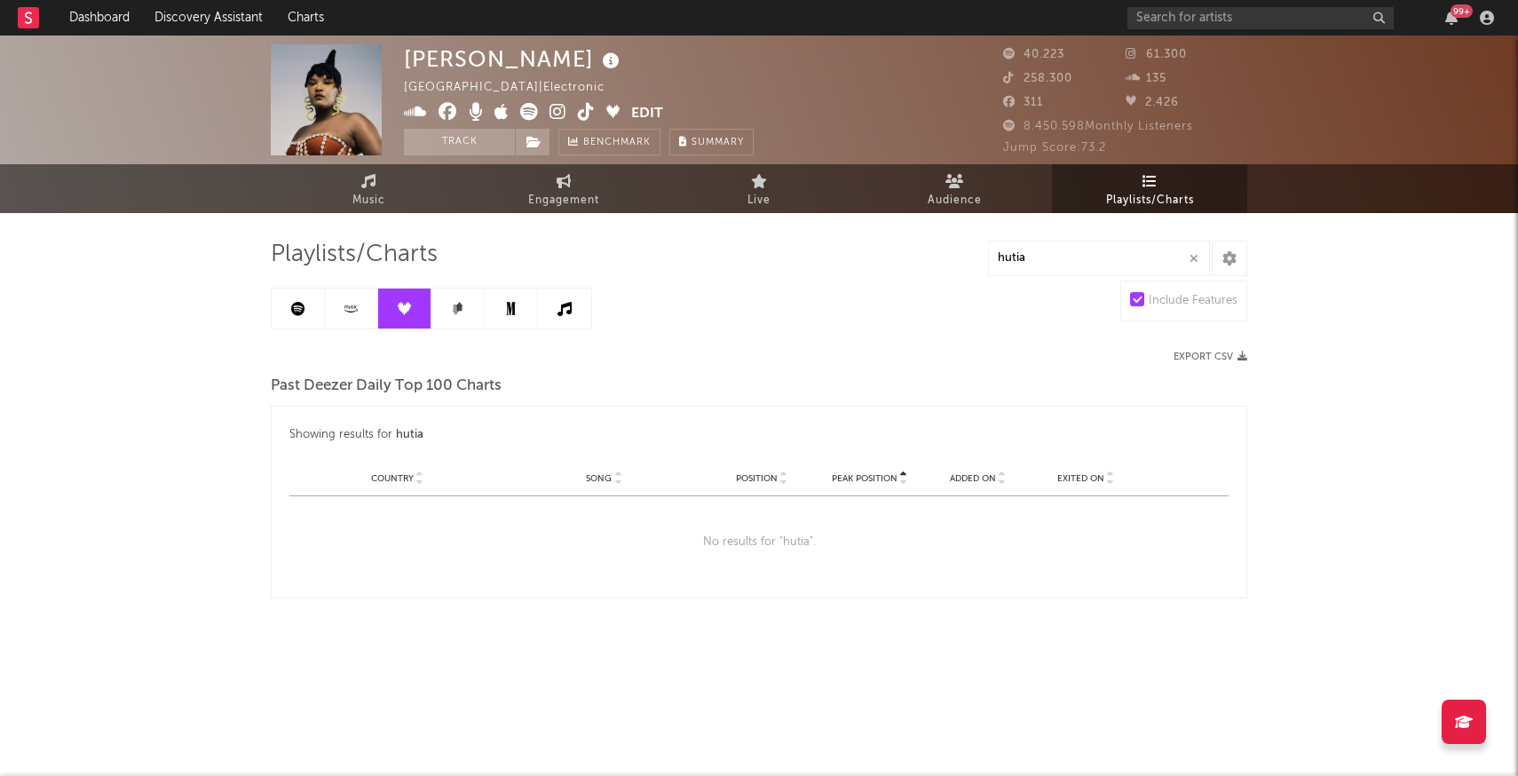
click at [456, 323] on link at bounding box center [457, 308] width 53 height 40
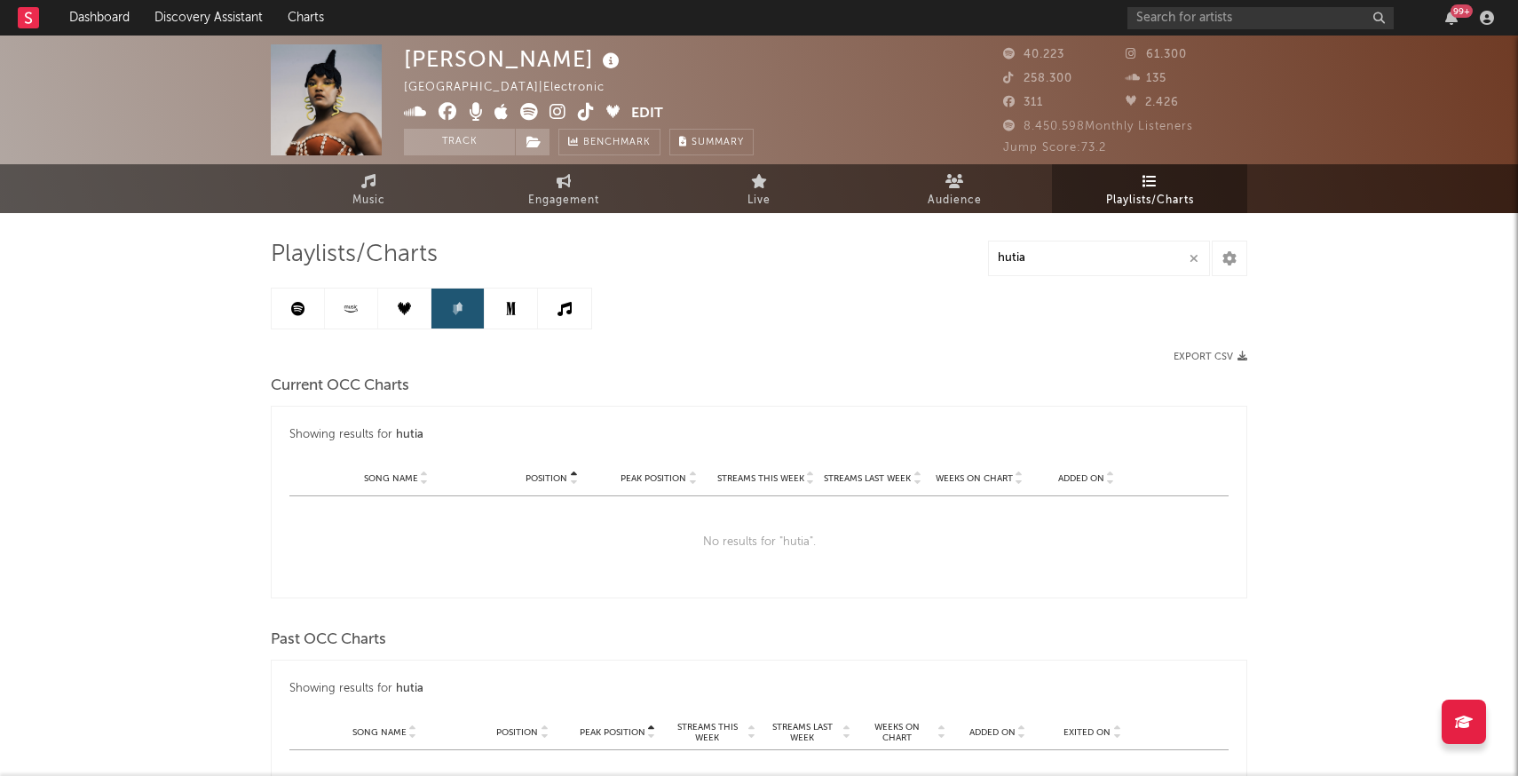
click at [506, 301] on link at bounding box center [511, 308] width 53 height 40
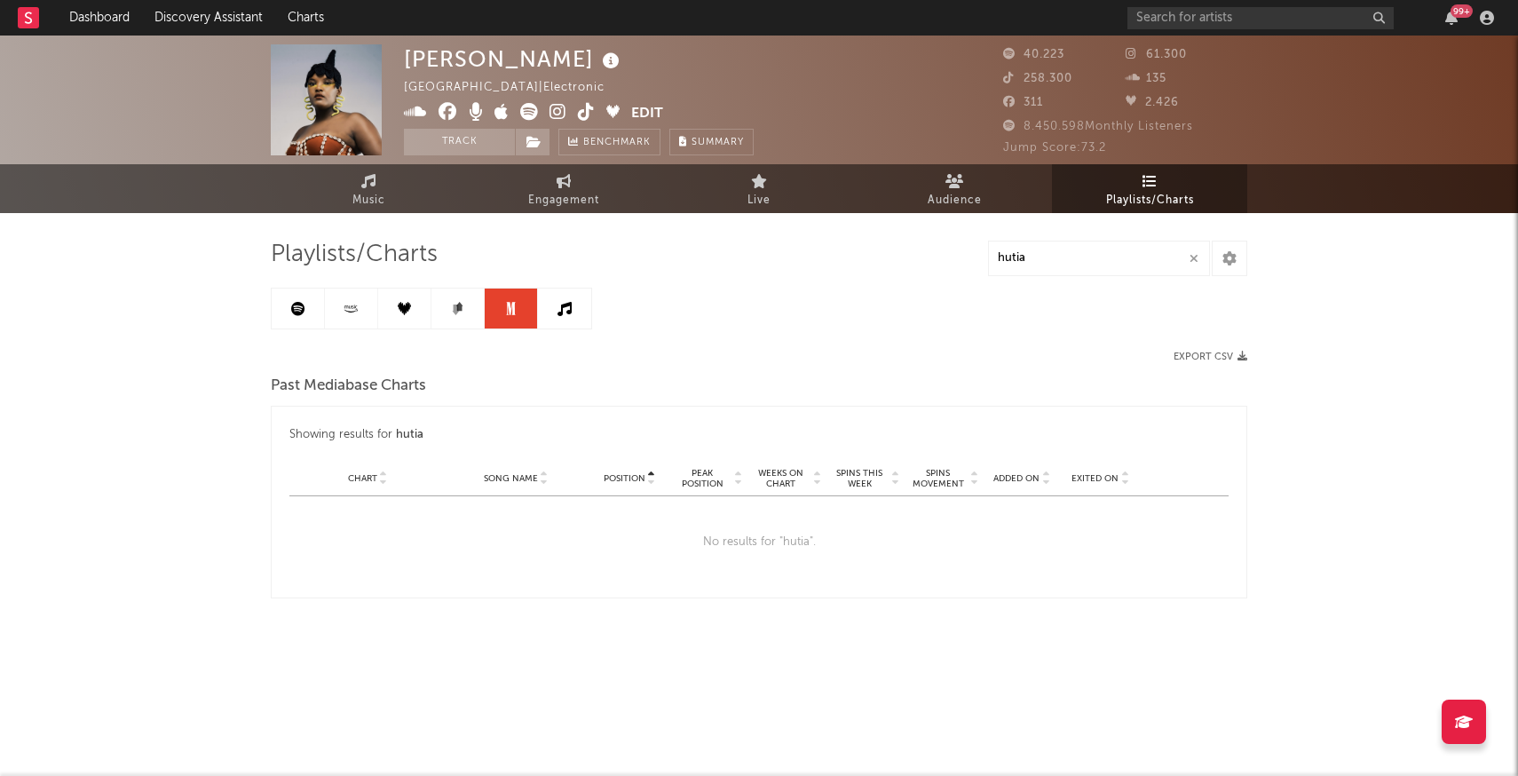
click at [574, 299] on link at bounding box center [564, 308] width 53 height 40
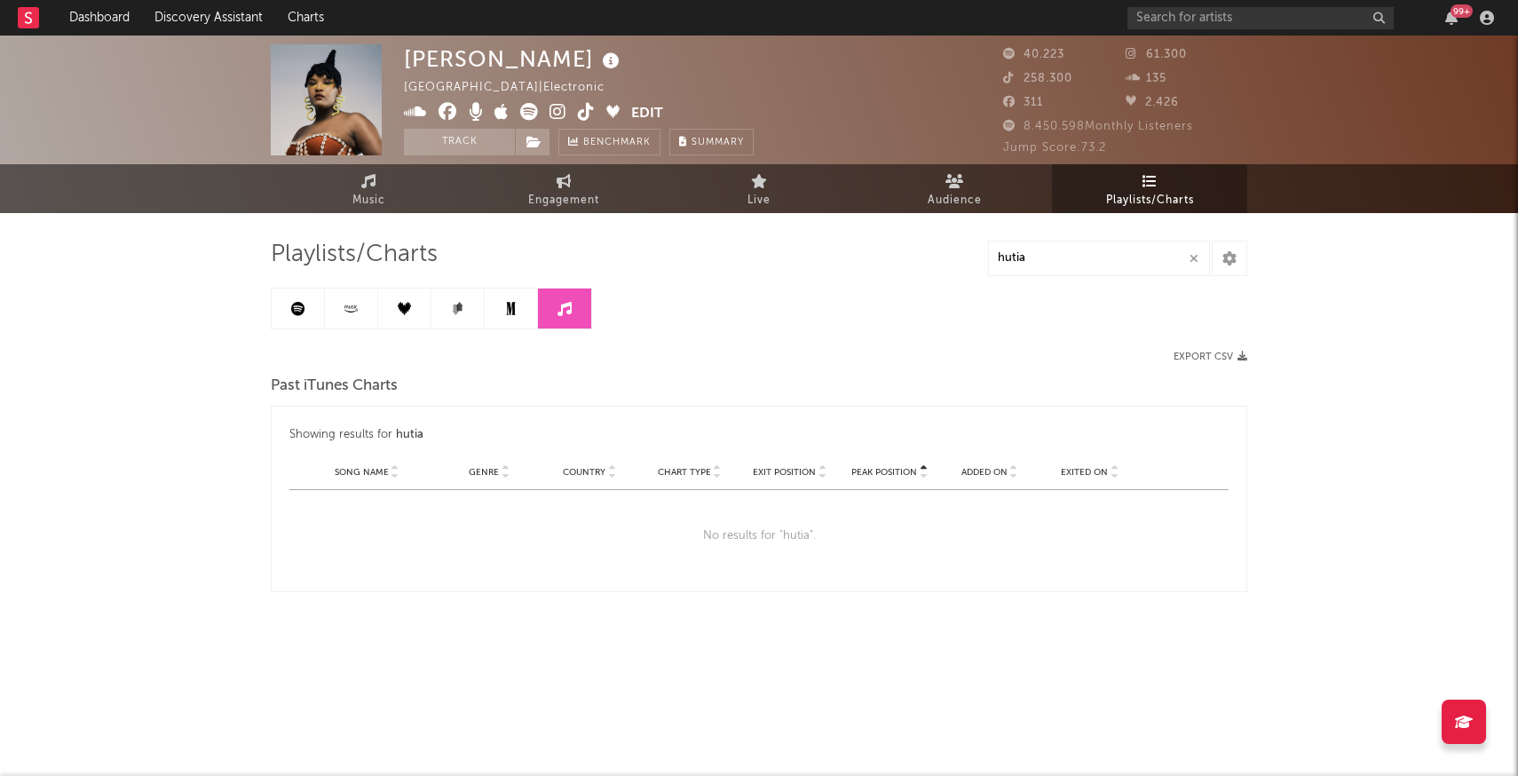
click at [287, 323] on link at bounding box center [298, 308] width 53 height 40
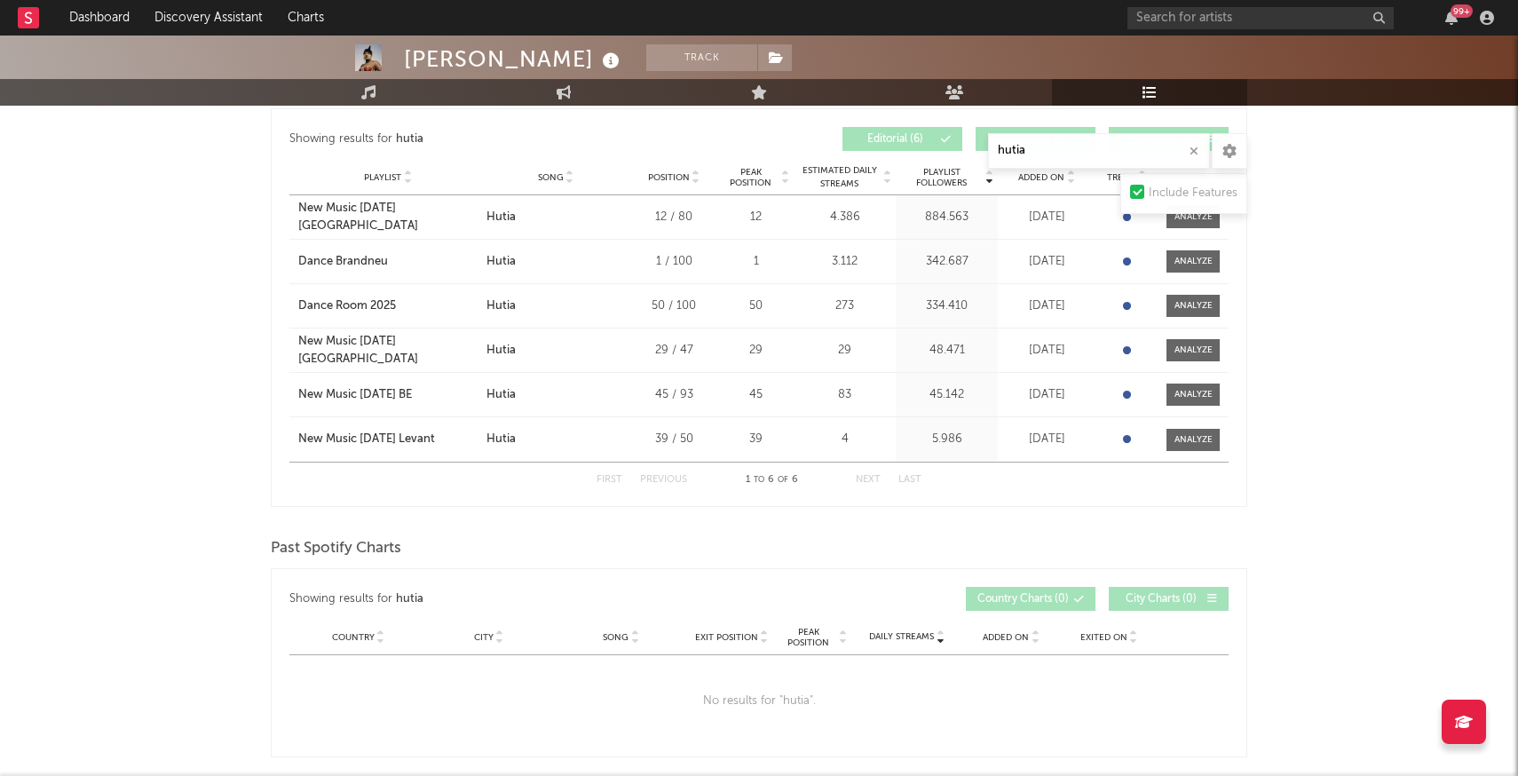
scroll to position [303, 0]
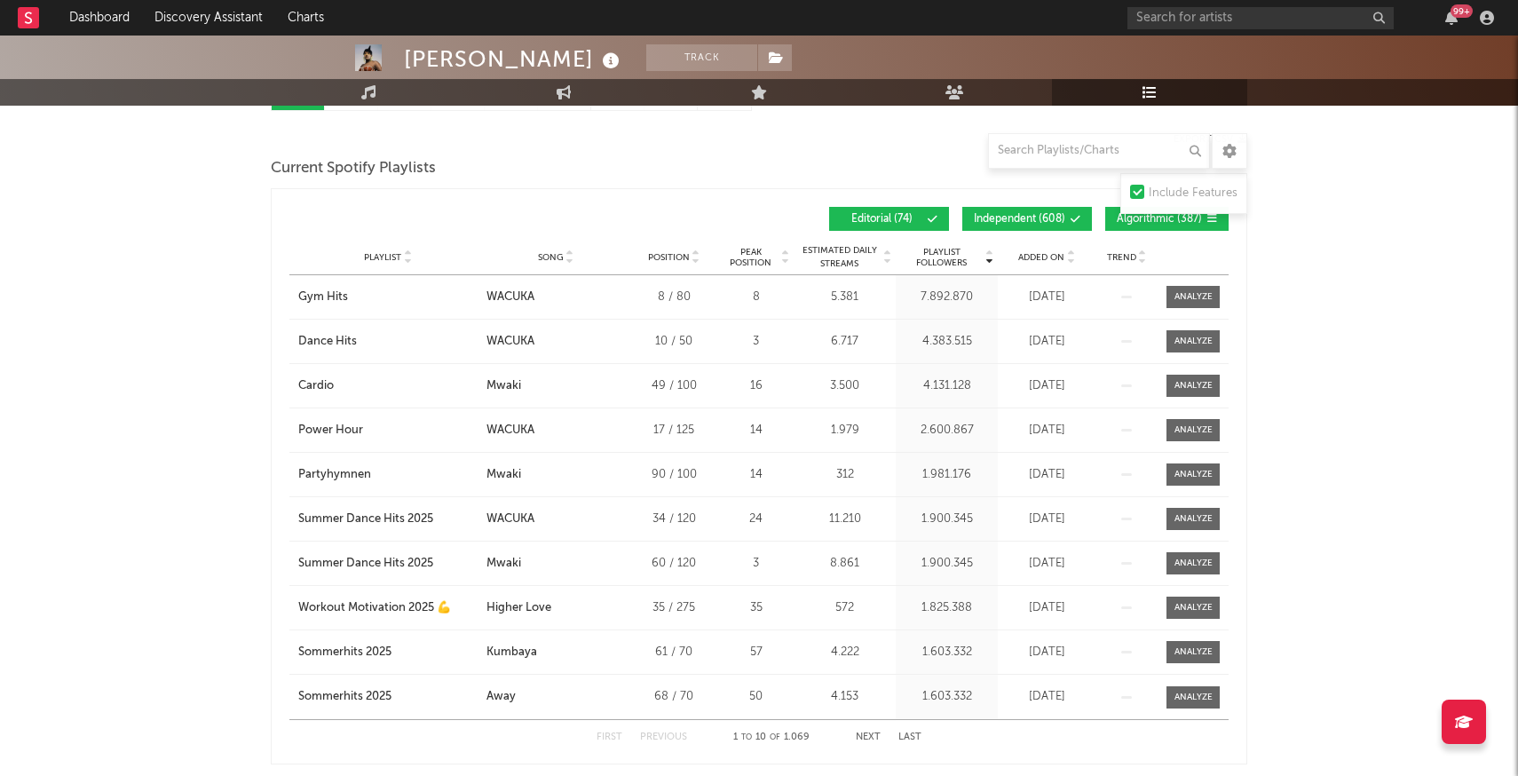
scroll to position [221, 0]
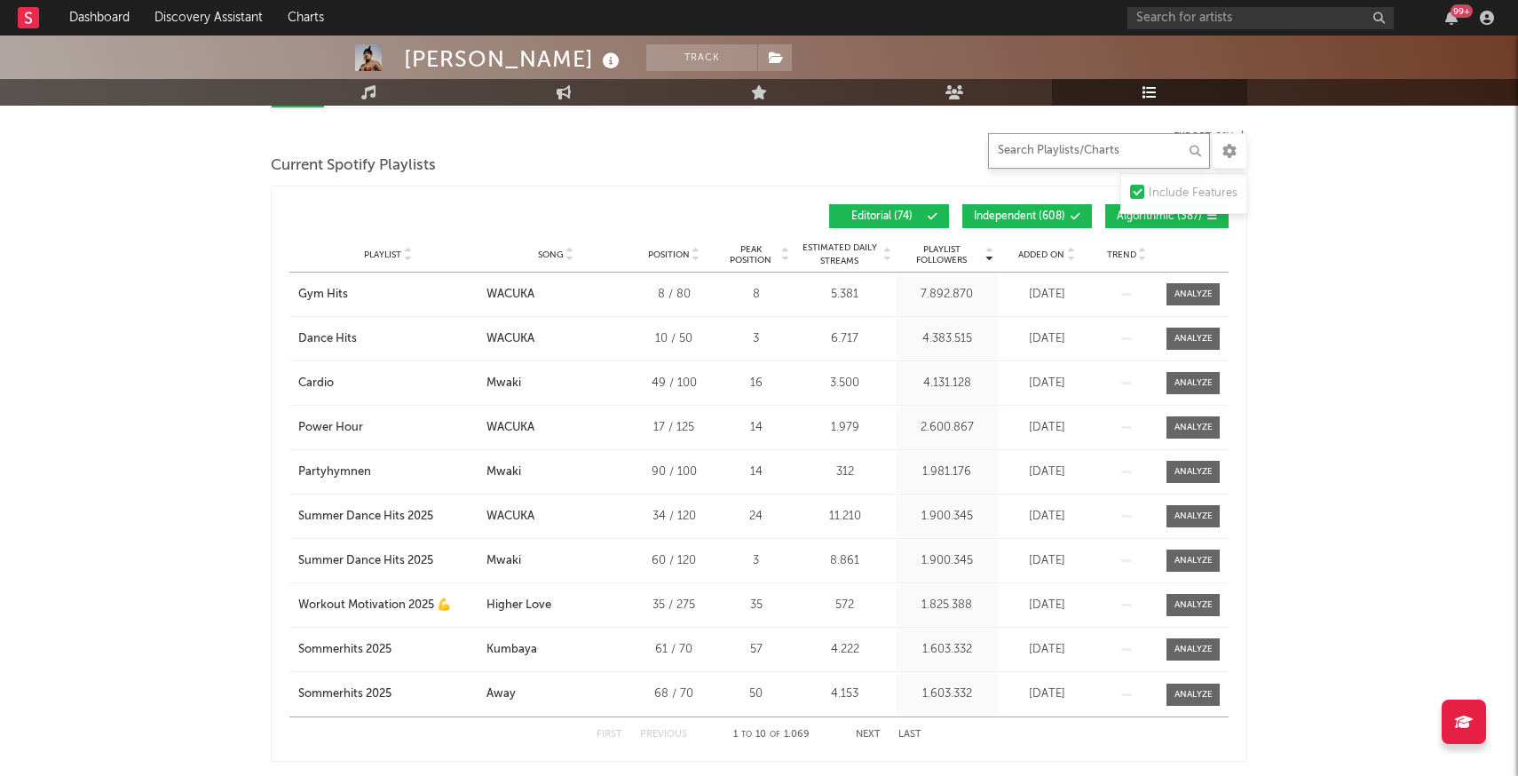
click at [1072, 154] on input "text" at bounding box center [1099, 151] width 222 height 36
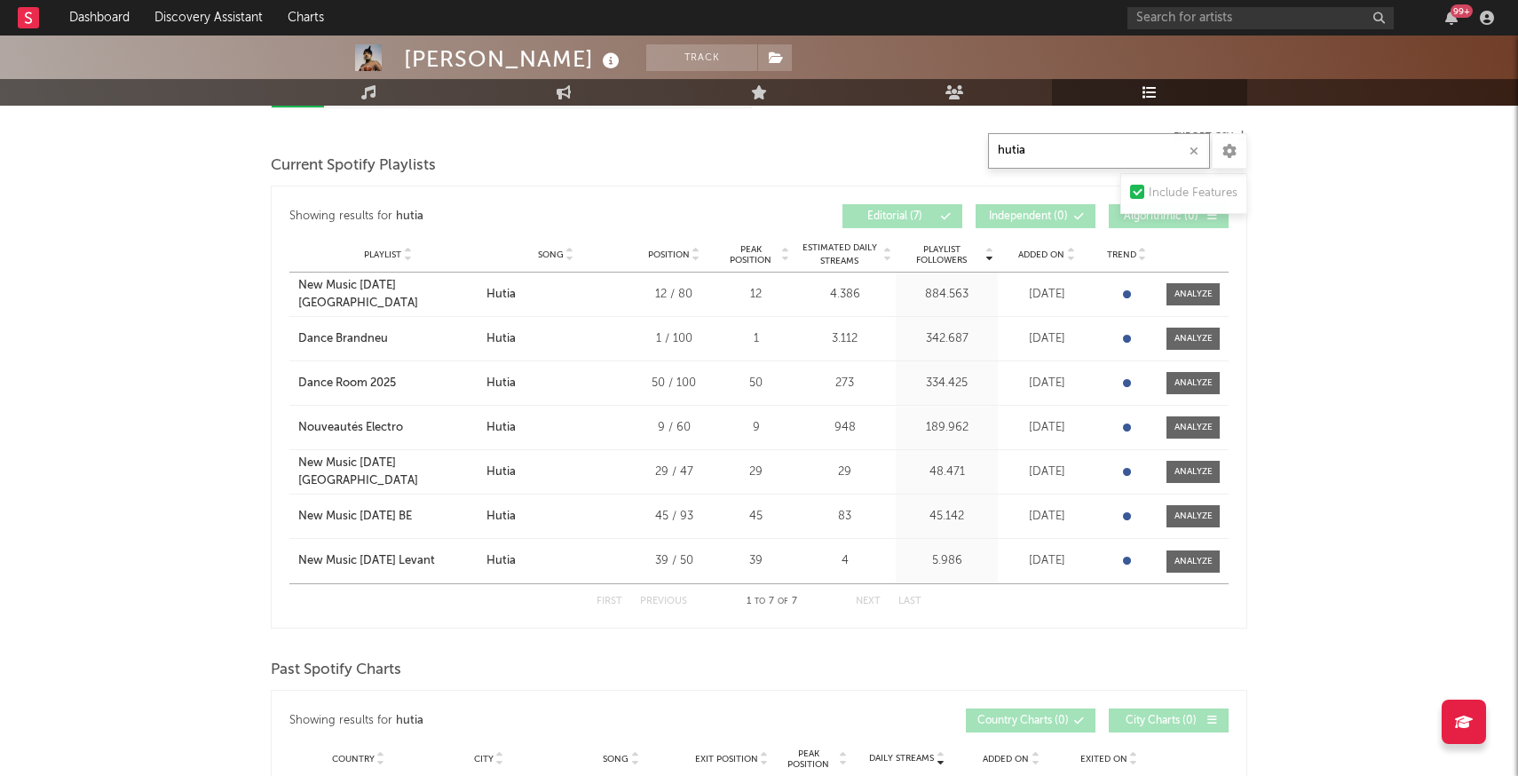
type input "hutia"
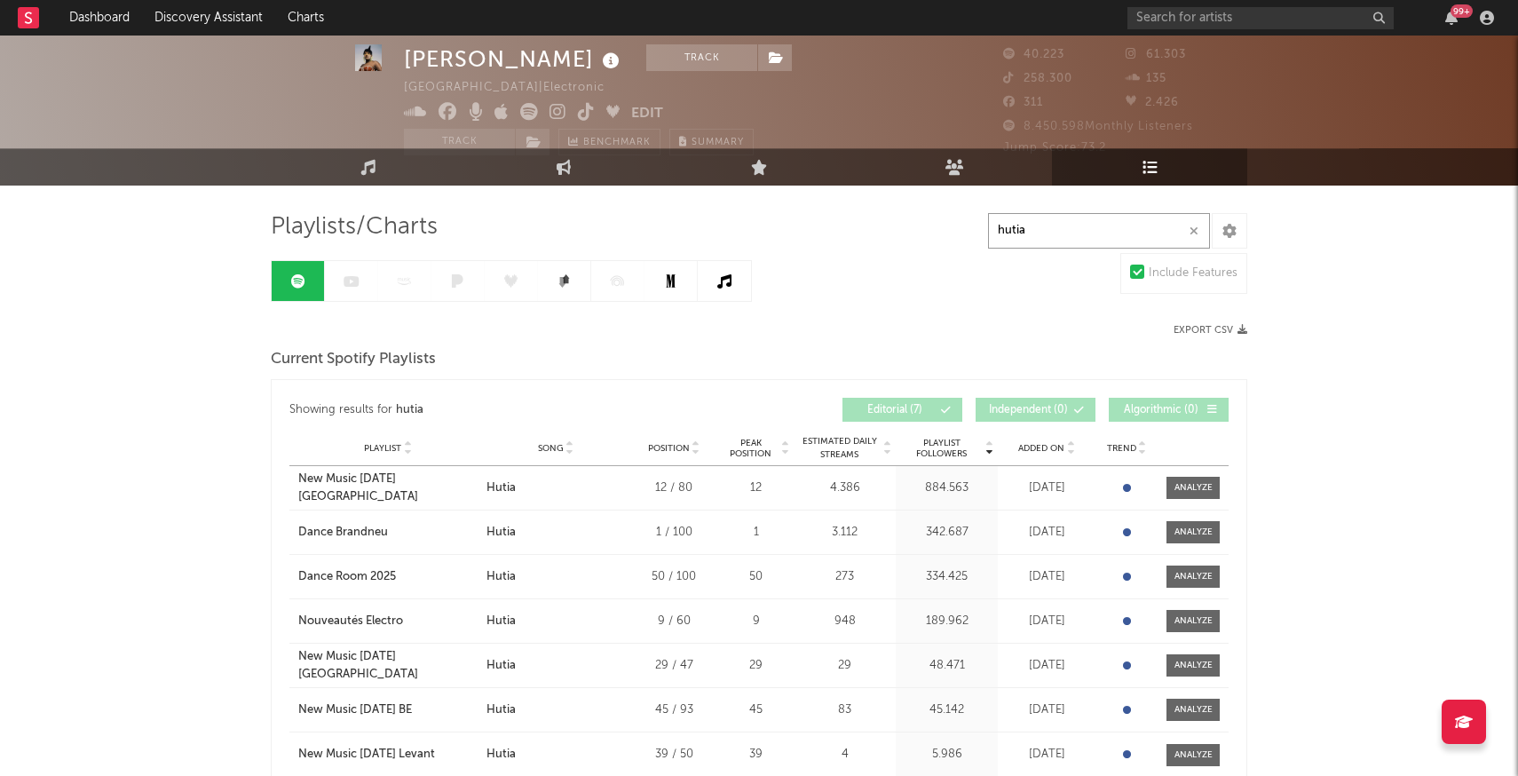
scroll to position [28, 0]
